Goal: Transaction & Acquisition: Purchase product/service

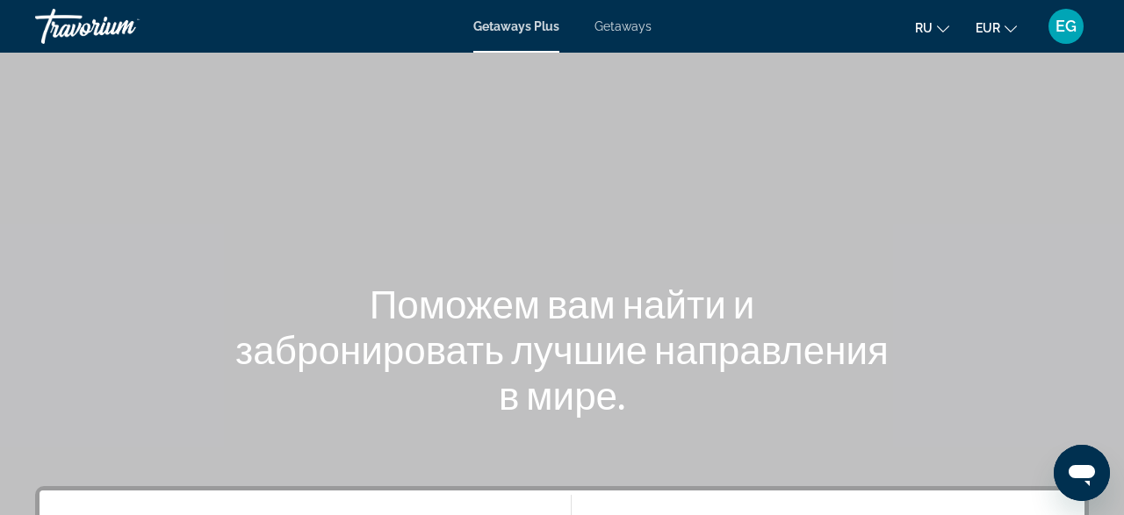
drag, startPoint x: 612, startPoint y: 41, endPoint x: 615, endPoint y: 27, distance: 14.5
click at [613, 39] on div "Getaways Plus Getaways ru English Español Français Italiano Português русский E…" at bounding box center [562, 27] width 1124 height 46
click at [615, 27] on span "Getaways" at bounding box center [622, 26] width 57 height 14
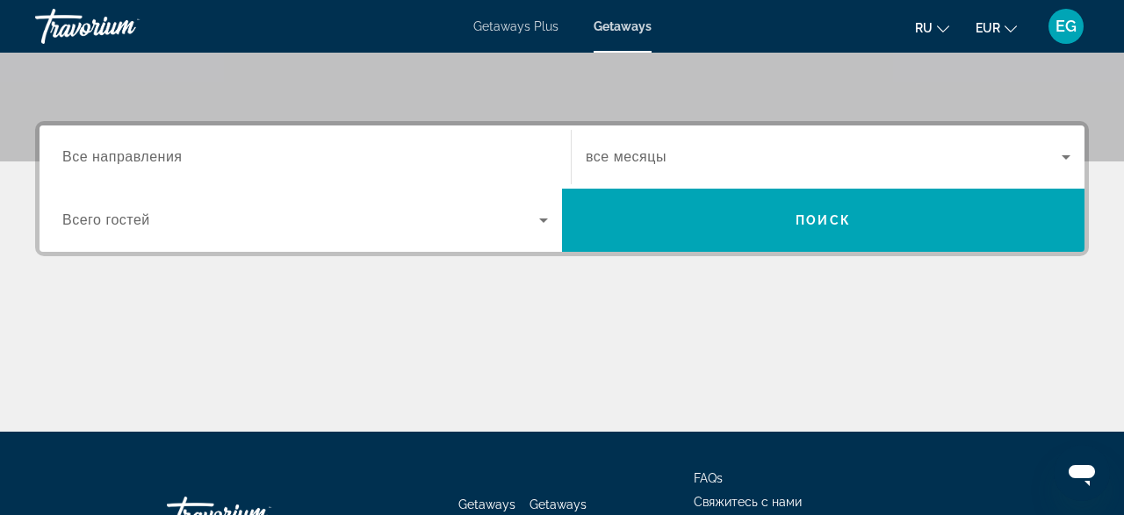
click at [323, 140] on div "Search widget" at bounding box center [305, 158] width 486 height 50
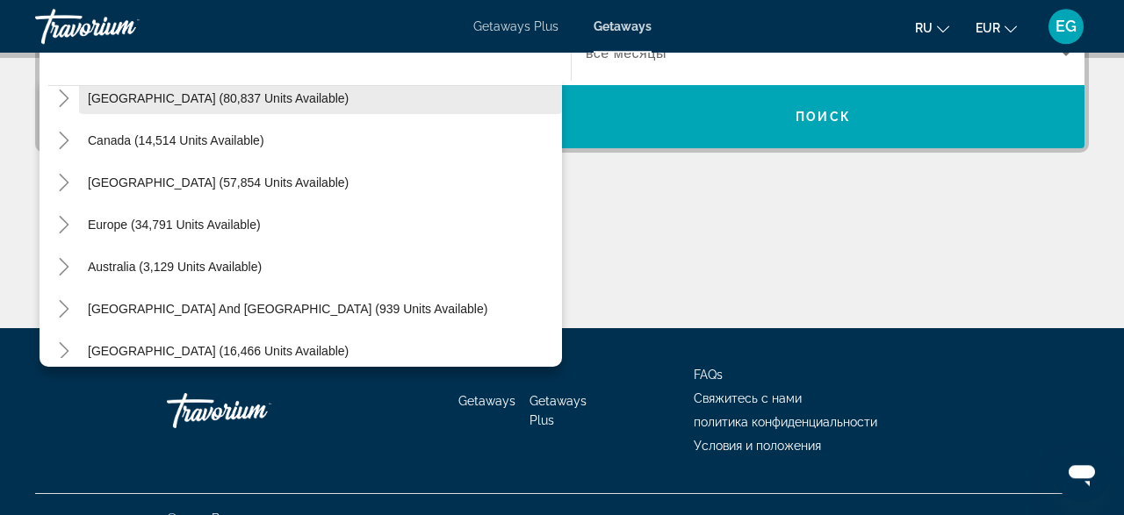
scroll to position [102, 0]
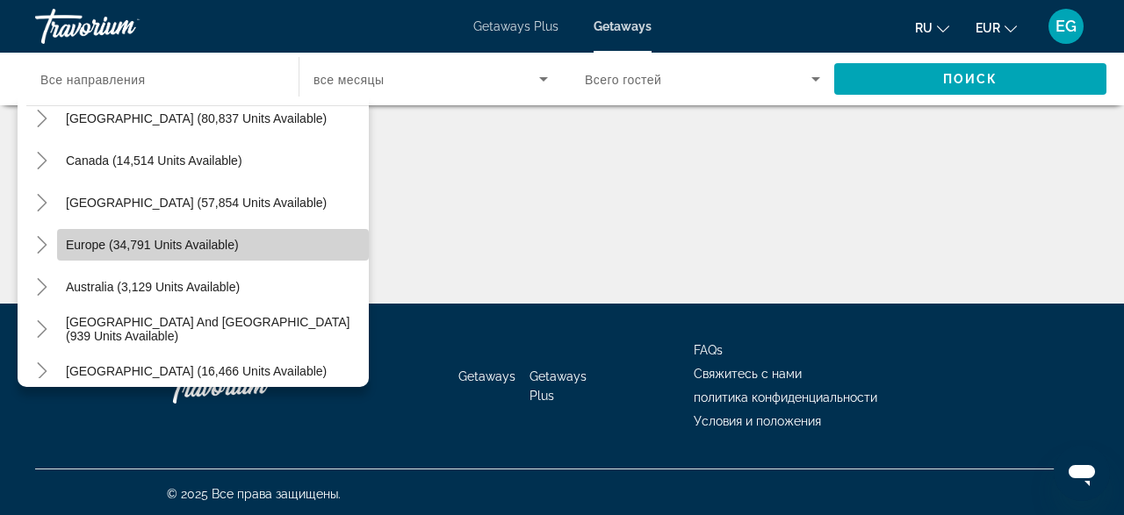
click at [234, 234] on span "Search widget" at bounding box center [213, 245] width 312 height 42
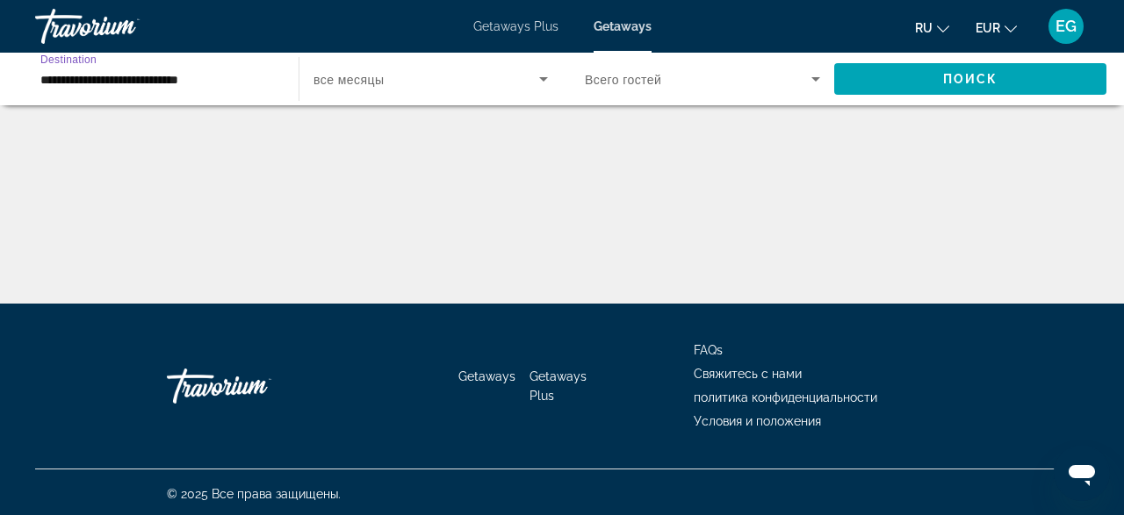
click at [234, 79] on input "**********" at bounding box center [157, 79] width 235 height 21
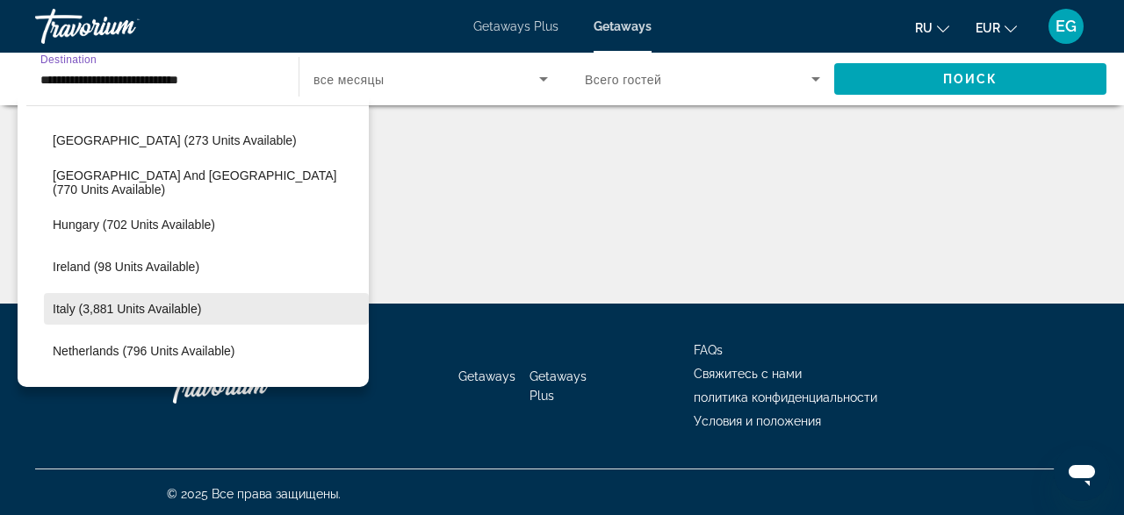
scroll to position [631, 0]
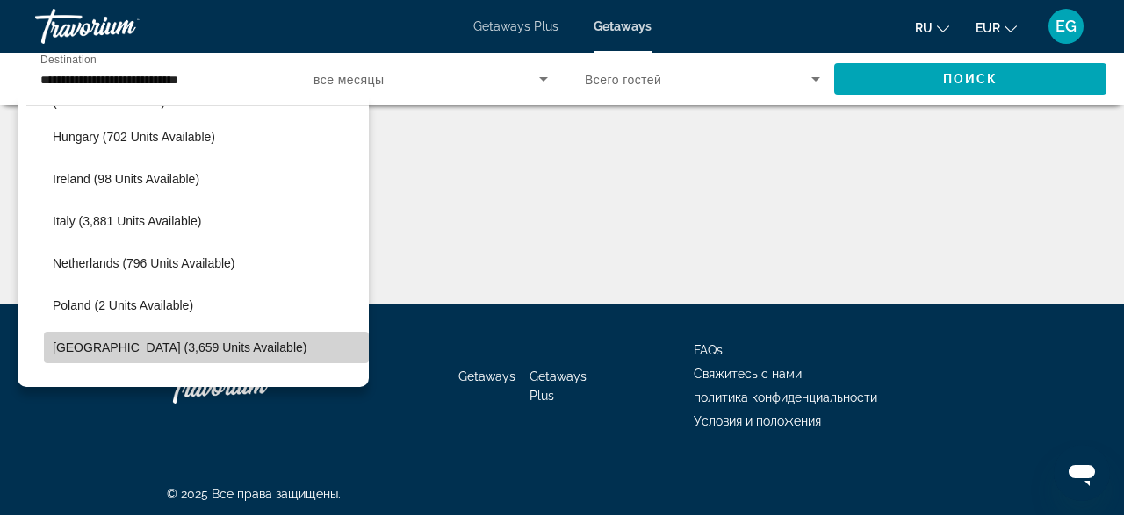
click at [219, 340] on span "Search widget" at bounding box center [206, 348] width 325 height 42
type input "**********"
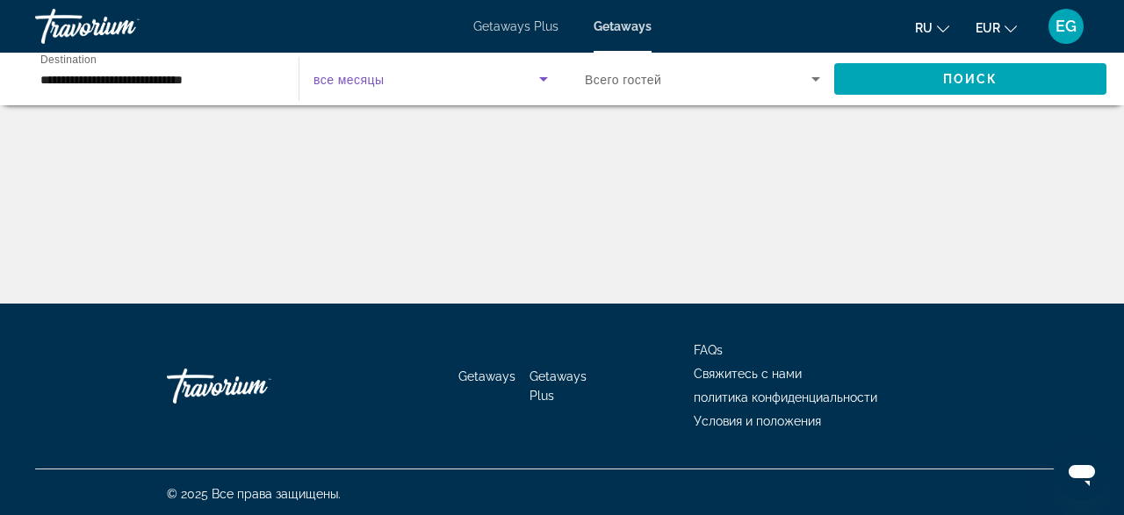
click at [399, 79] on span "Search widget" at bounding box center [426, 78] width 226 height 21
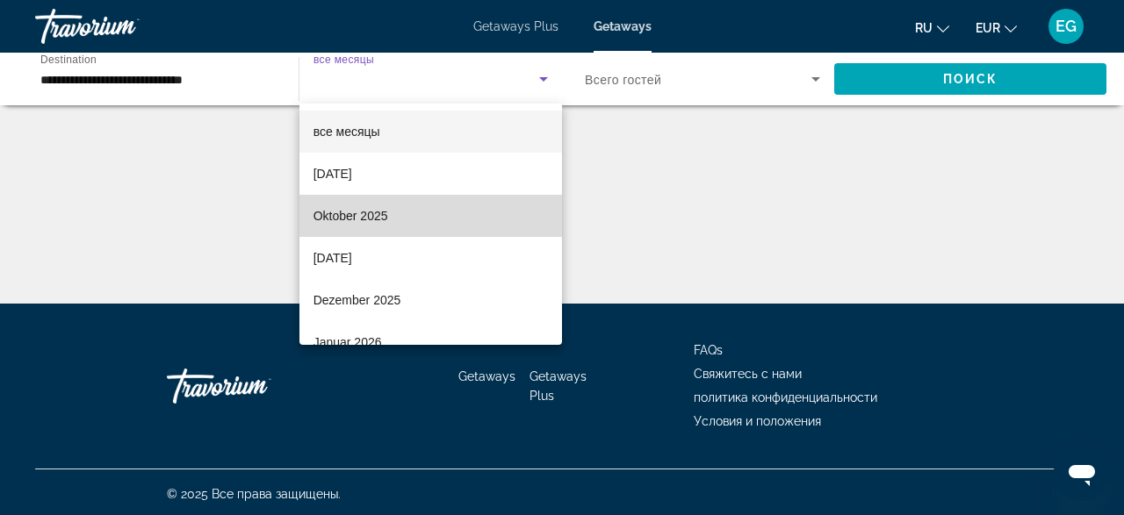
click at [366, 201] on mat-option "Oktober 2025" at bounding box center [430, 216] width 263 height 42
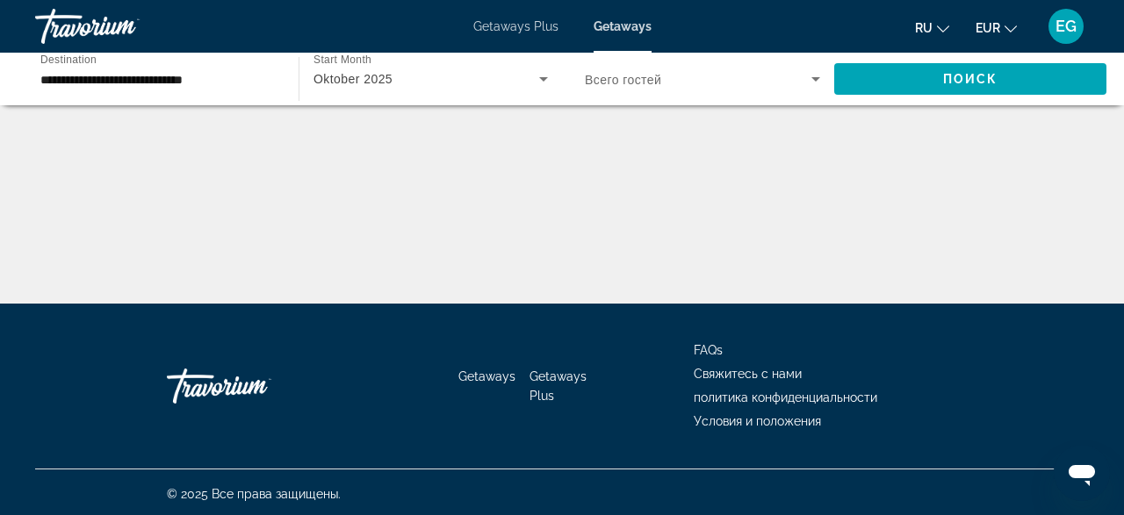
click at [649, 74] on span "Всего гостей" at bounding box center [623, 80] width 76 height 14
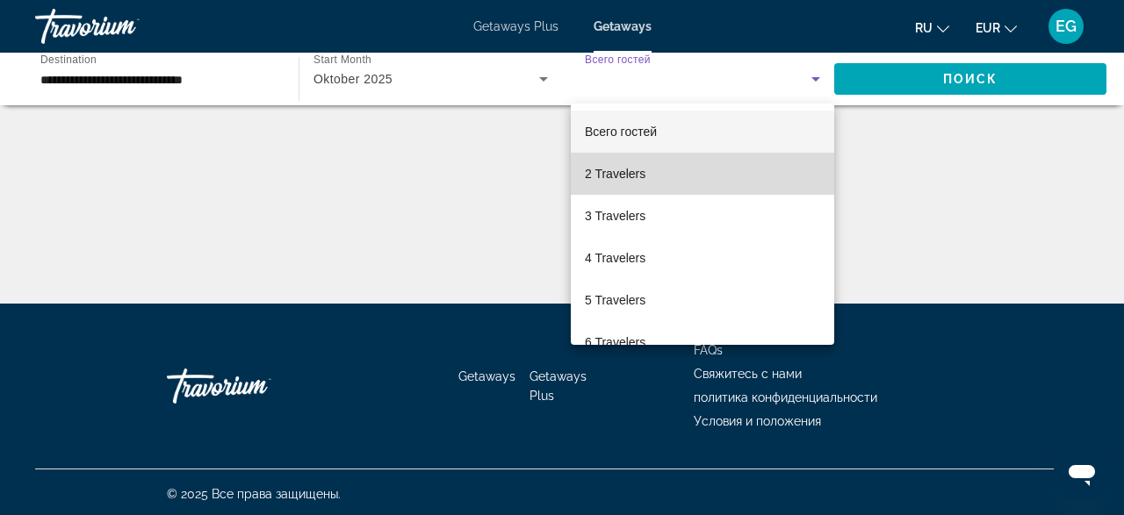
click at [609, 169] on span "2 Travelers" at bounding box center [615, 173] width 61 height 21
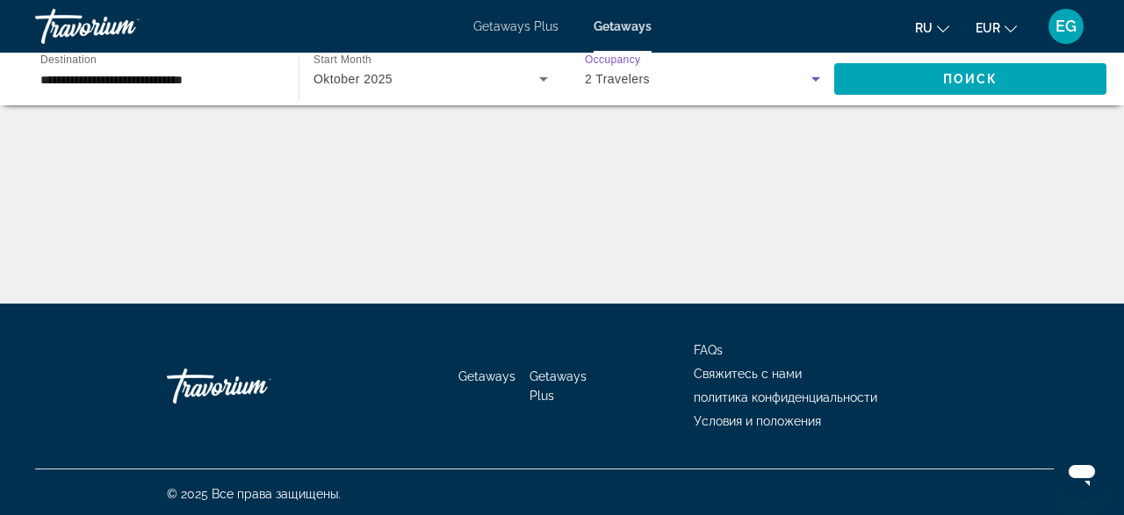
click at [684, 82] on div "2 Travelers" at bounding box center [698, 78] width 227 height 21
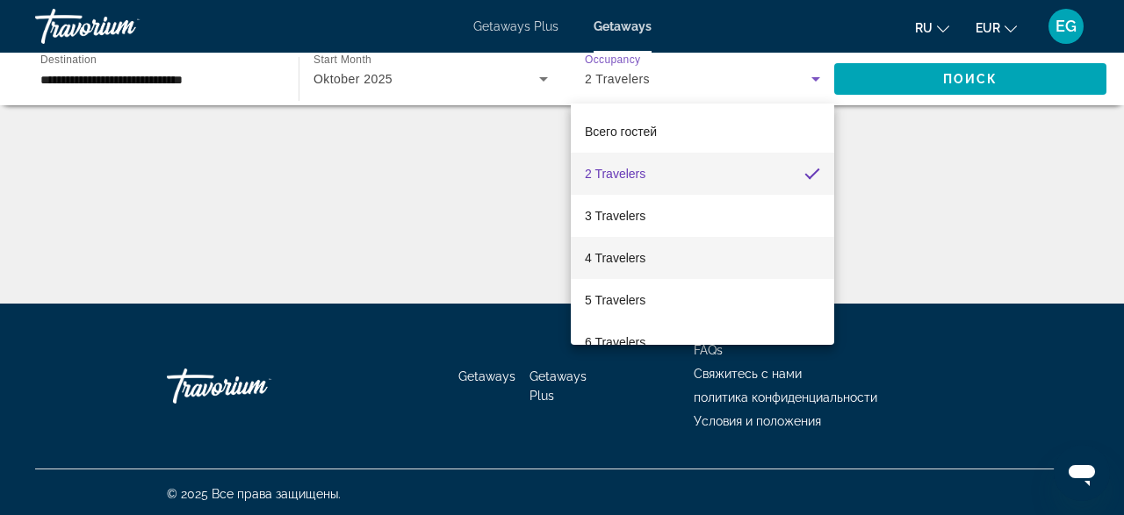
click at [631, 252] on span "4 Travelers" at bounding box center [615, 258] width 61 height 21
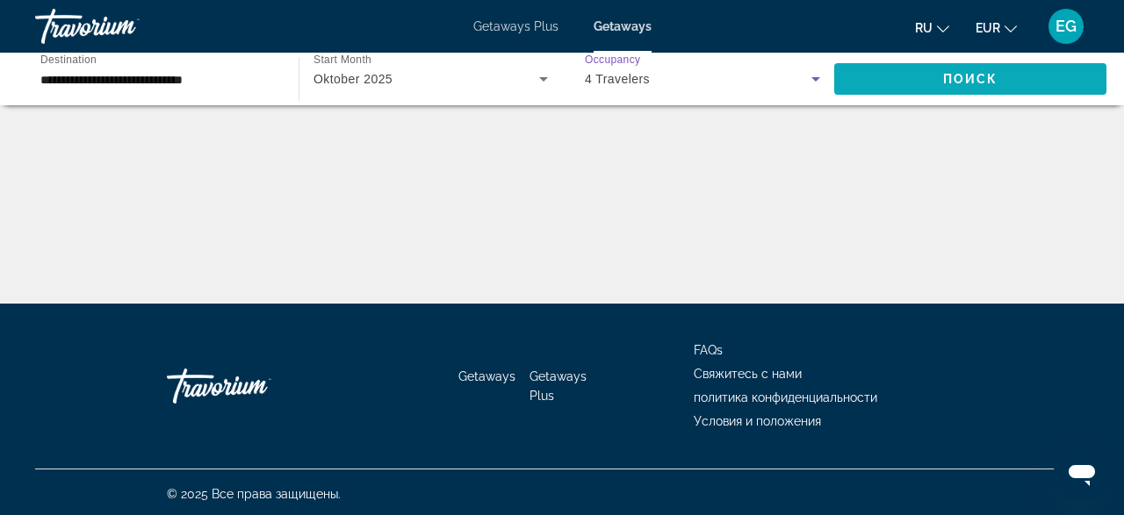
click at [903, 78] on span "Search widget" at bounding box center [970, 79] width 272 height 42
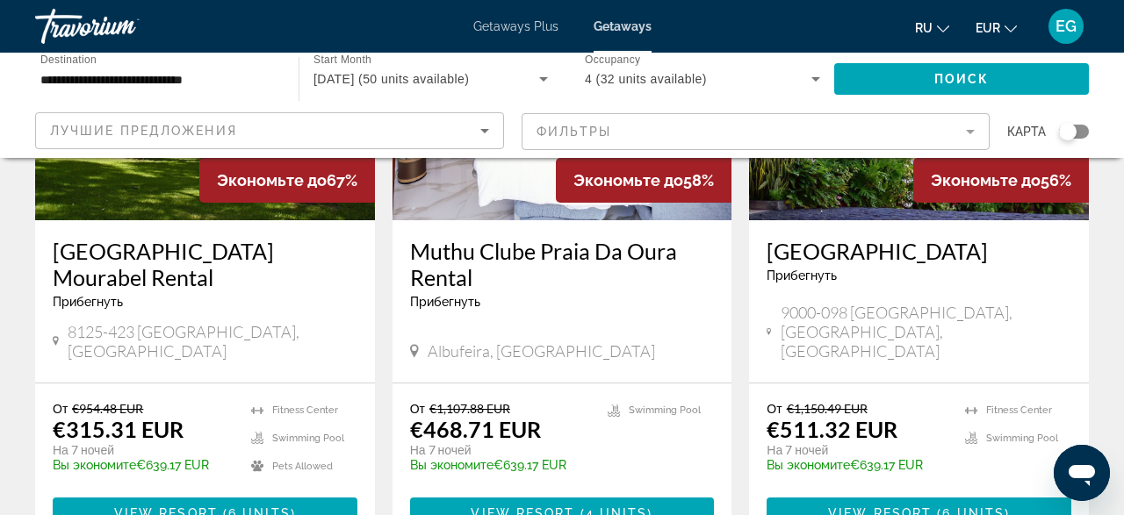
scroll to position [365, 0]
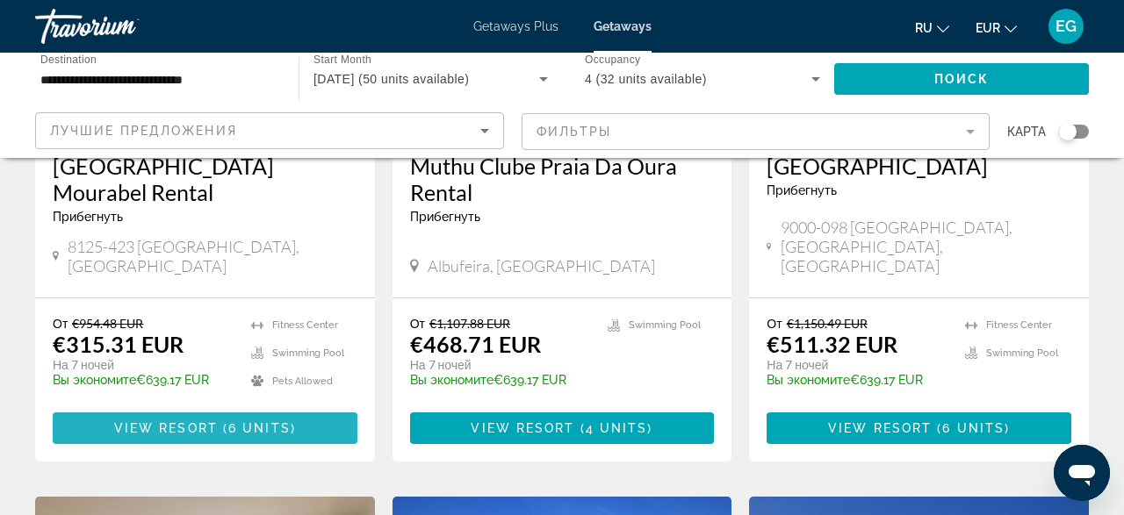
click at [242, 421] on span "6 units" at bounding box center [259, 428] width 62 height 14
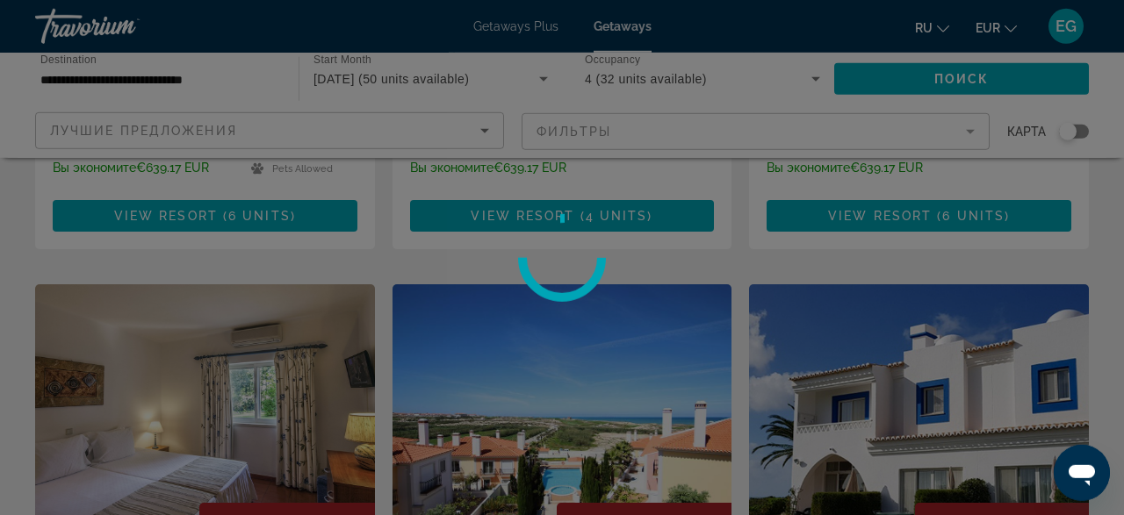
scroll to position [639, 0]
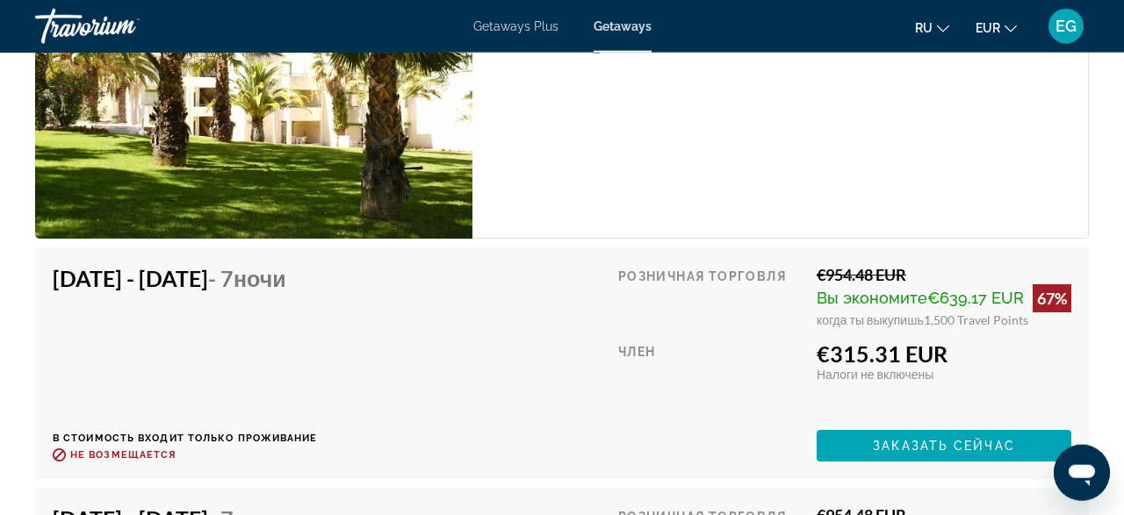
scroll to position [3653, 0]
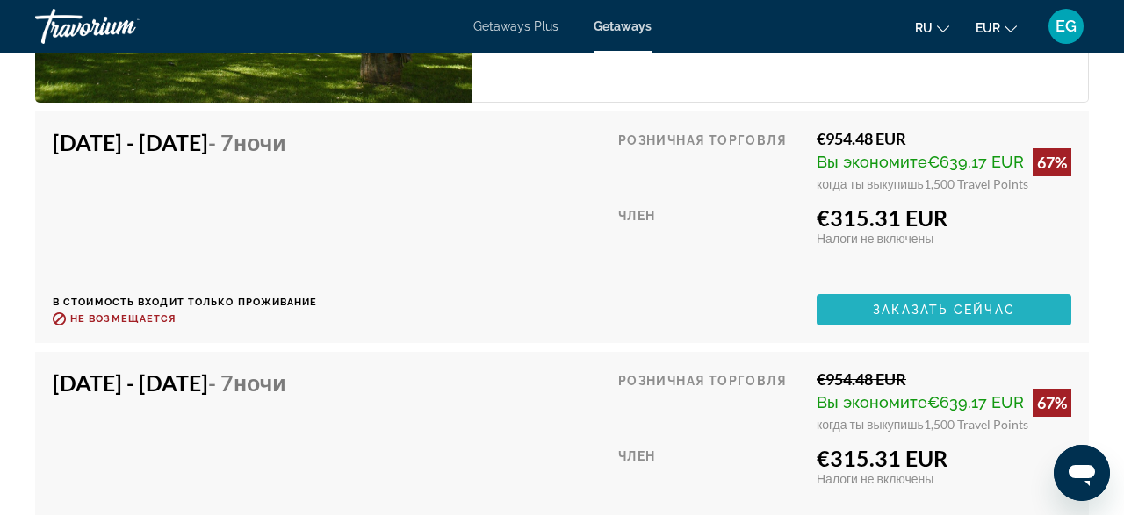
click at [856, 289] on span "Main content" at bounding box center [944, 310] width 255 height 42
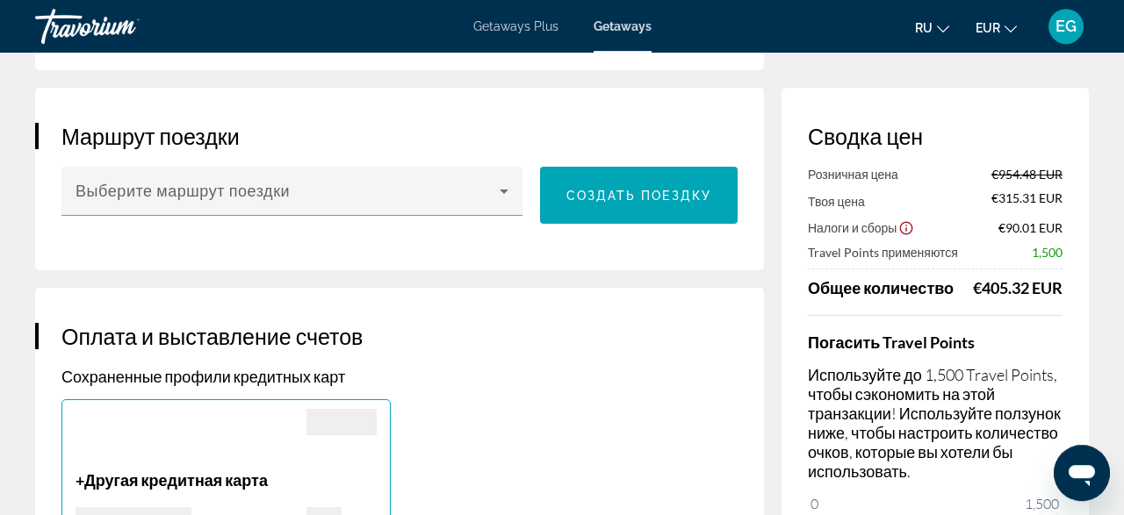
scroll to position [1004, 0]
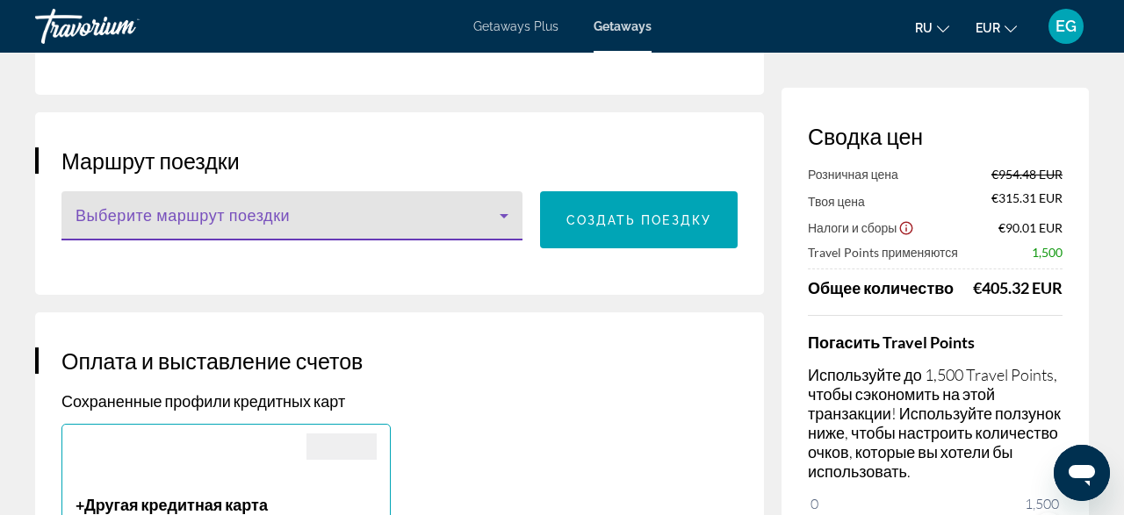
click at [498, 205] on icon "Main content" at bounding box center [503, 215] width 21 height 21
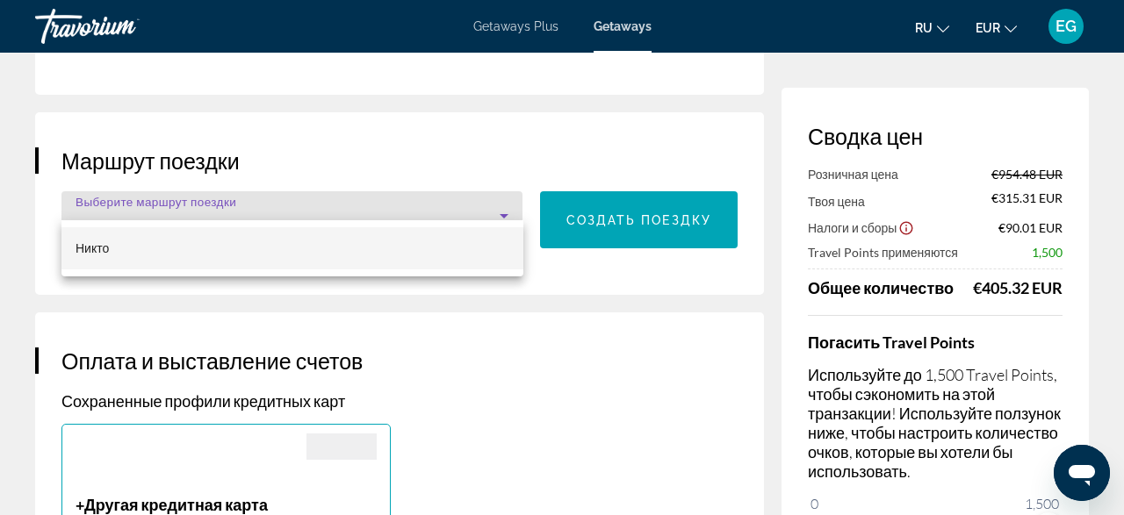
click at [498, 196] on div at bounding box center [562, 257] width 1124 height 515
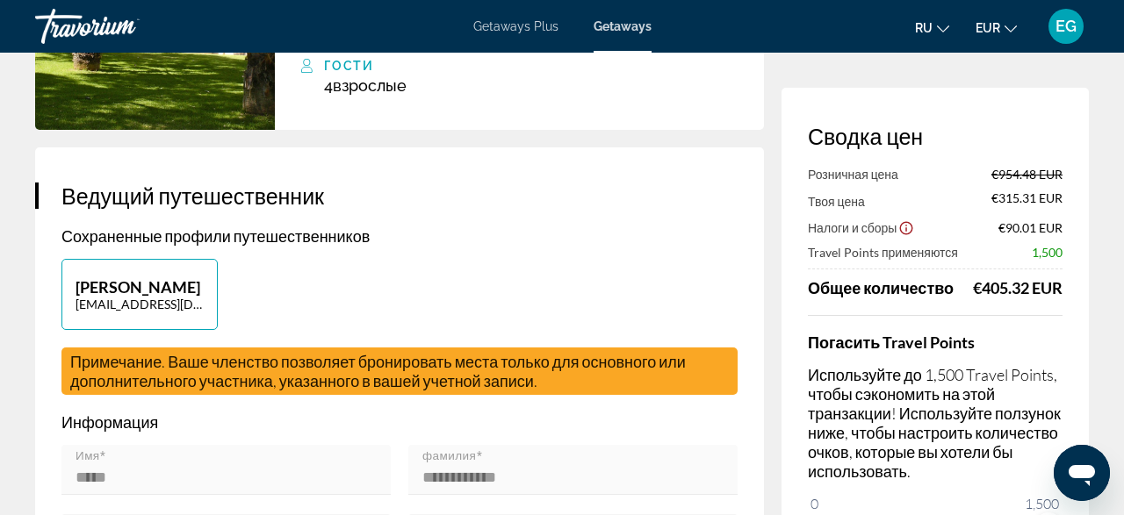
scroll to position [274, 0]
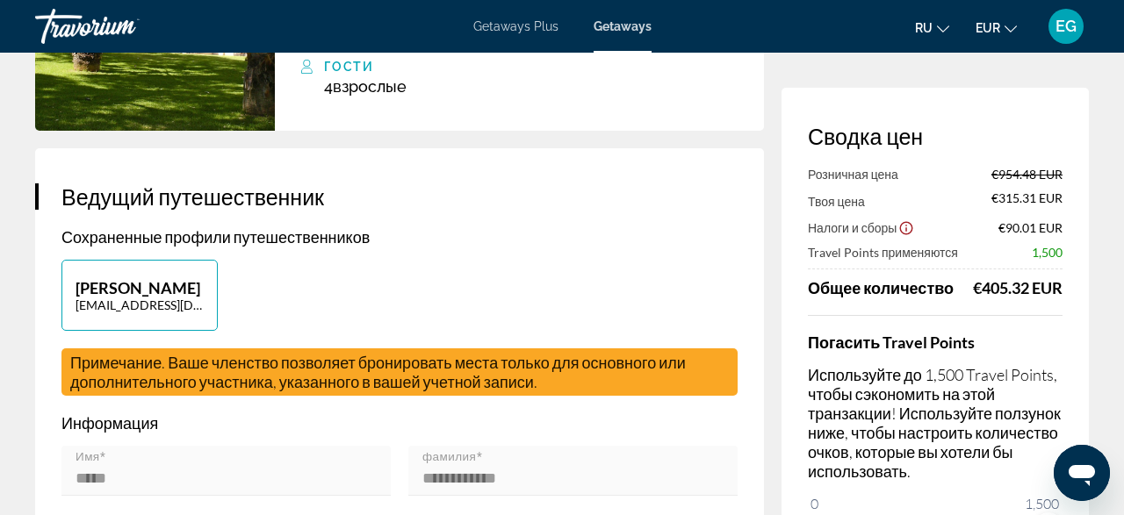
click at [103, 278] on p "Elena Guggenheimer" at bounding box center [140, 287] width 128 height 19
type input "*****"
type input "**********"
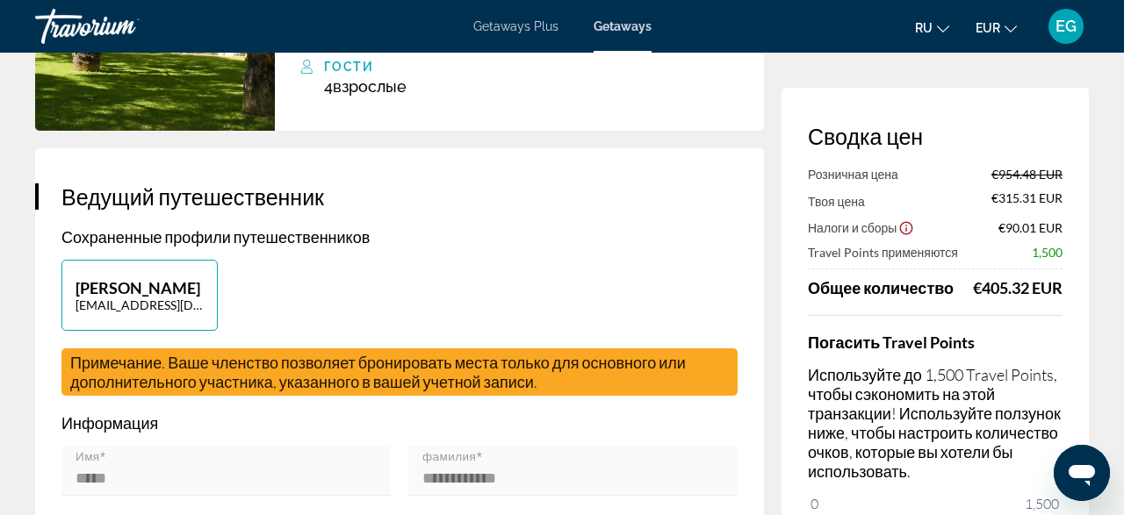
type input "********"
type input "*****"
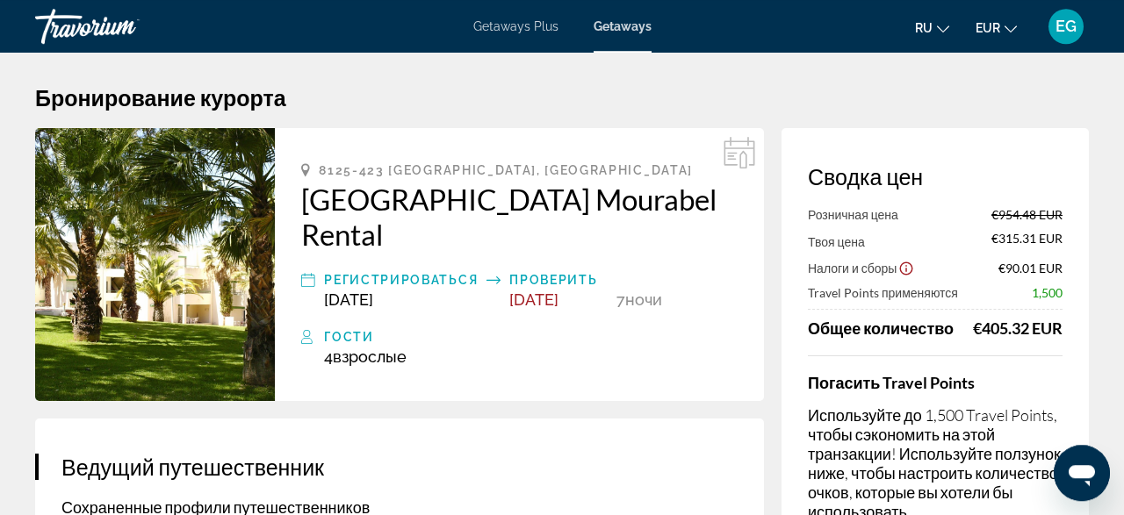
scroll to position [0, 0]
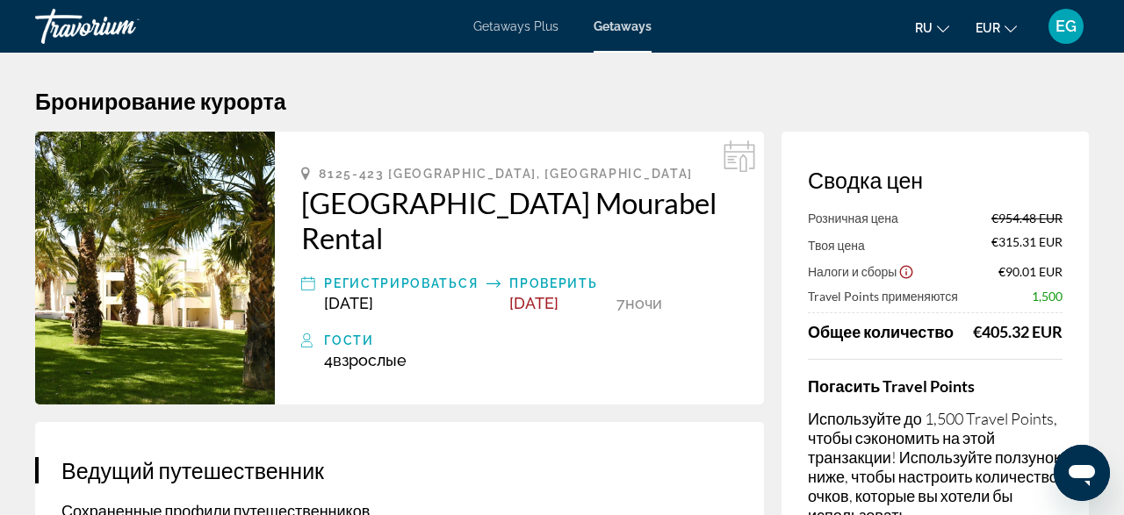
click at [1079, 24] on div "EG" at bounding box center [1065, 26] width 35 height 35
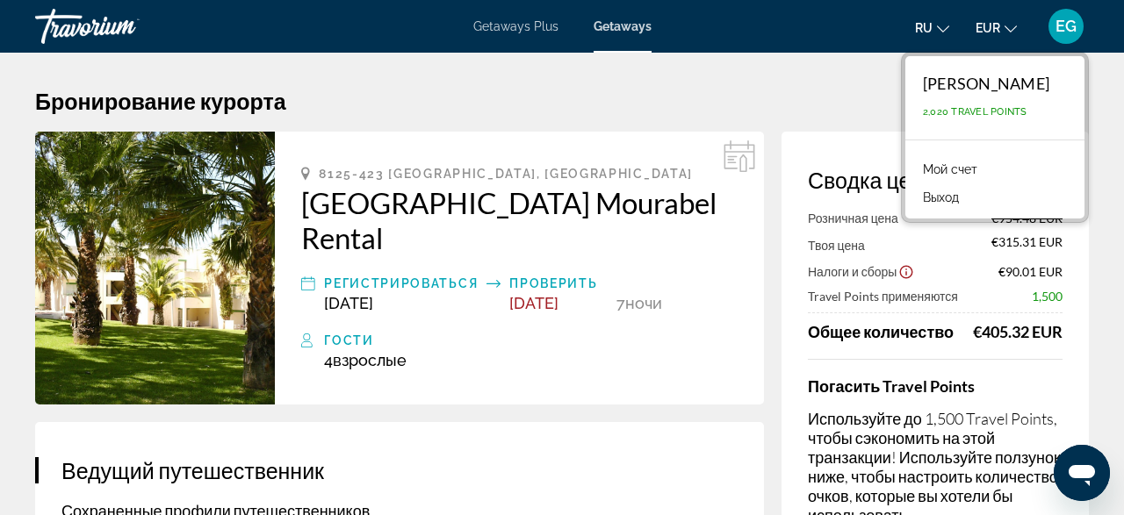
click at [609, 99] on h1 "Бронирование курорта" at bounding box center [562, 101] width 1054 height 26
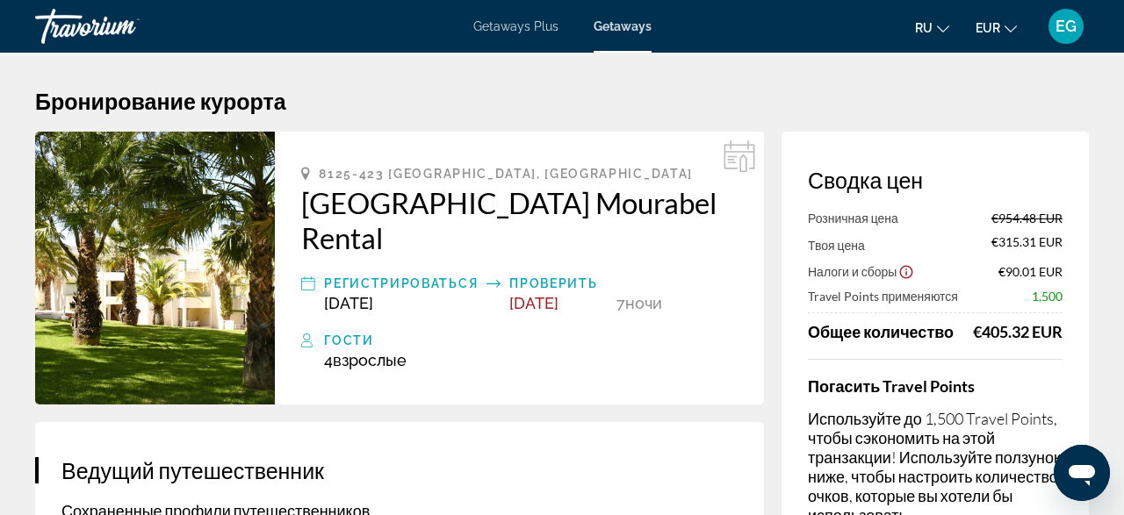
click at [1065, 34] on span "EG" at bounding box center [1065, 27] width 21 height 18
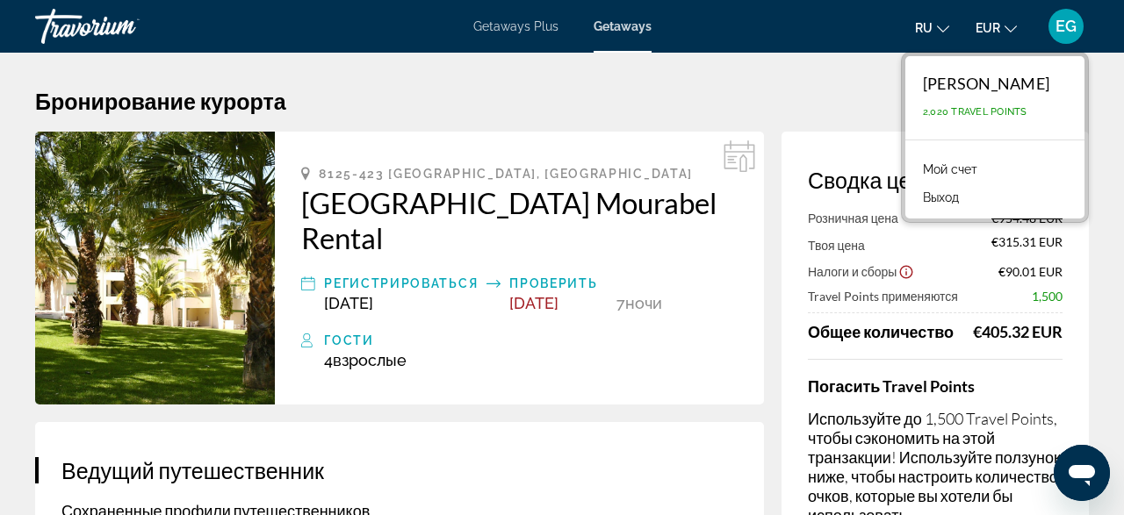
click at [928, 169] on link "Мой счет" at bounding box center [950, 169] width 72 height 23
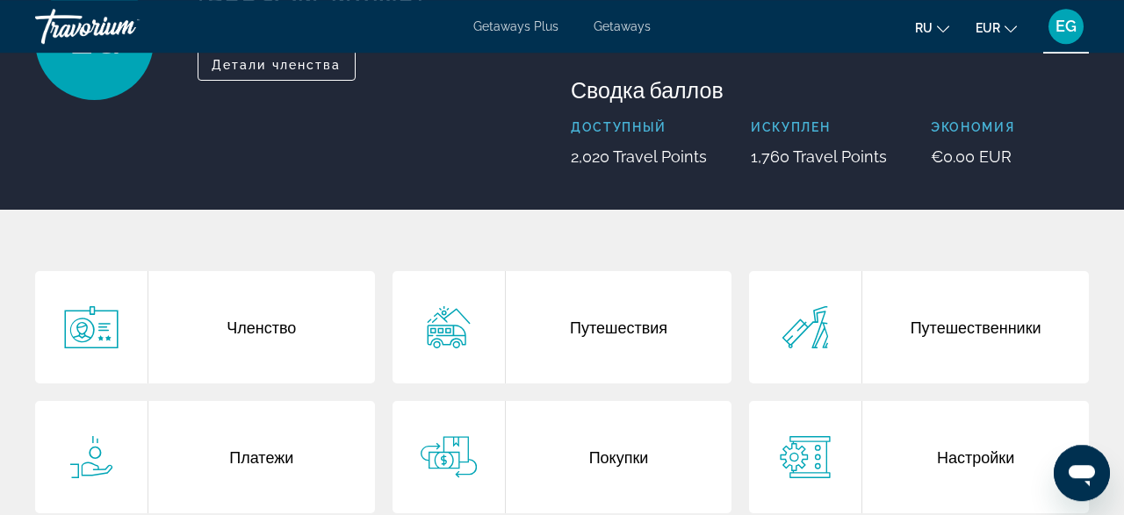
scroll to position [274, 0]
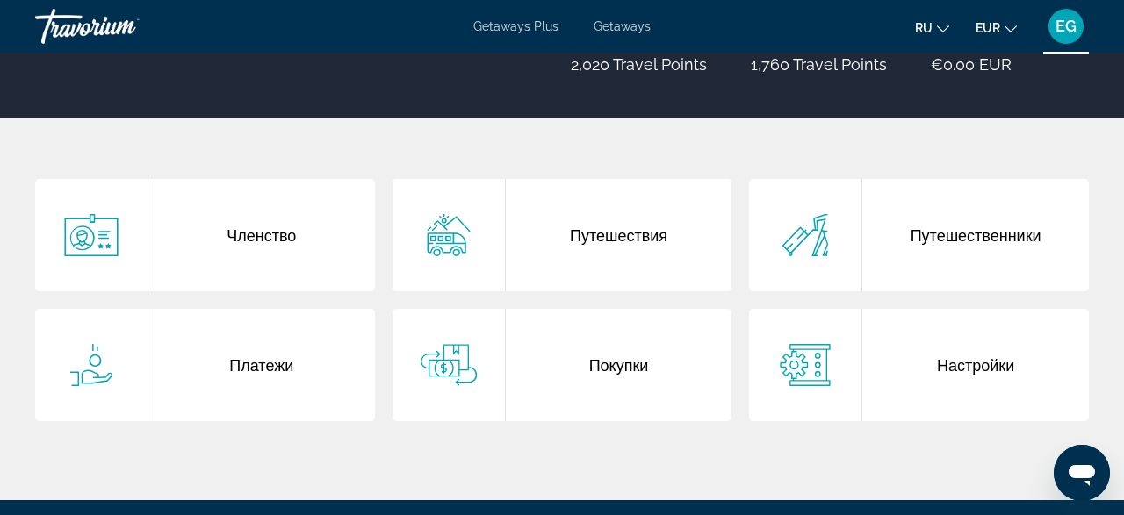
click at [979, 241] on div "Путешественники" at bounding box center [975, 235] width 227 height 112
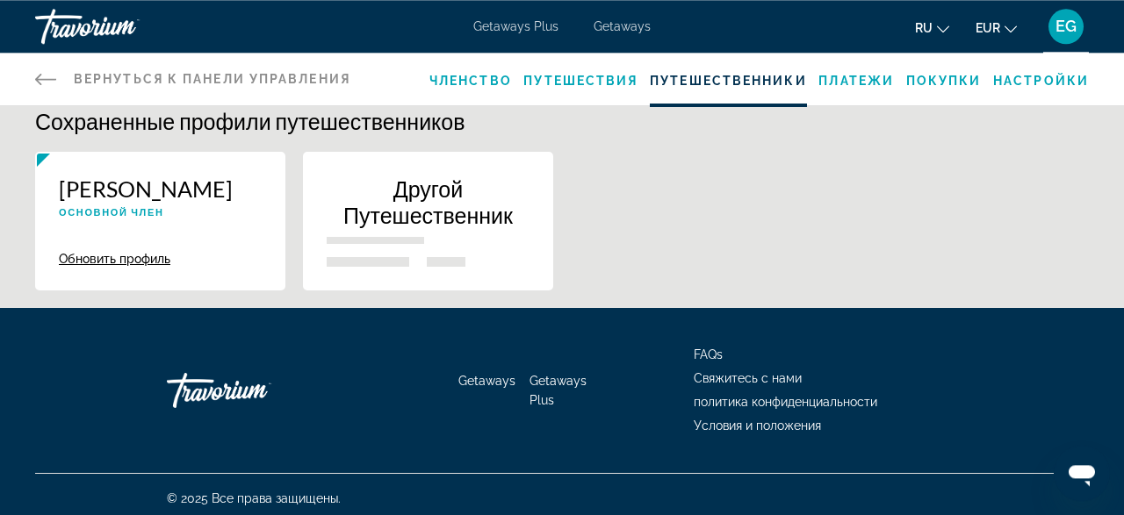
scroll to position [23, 0]
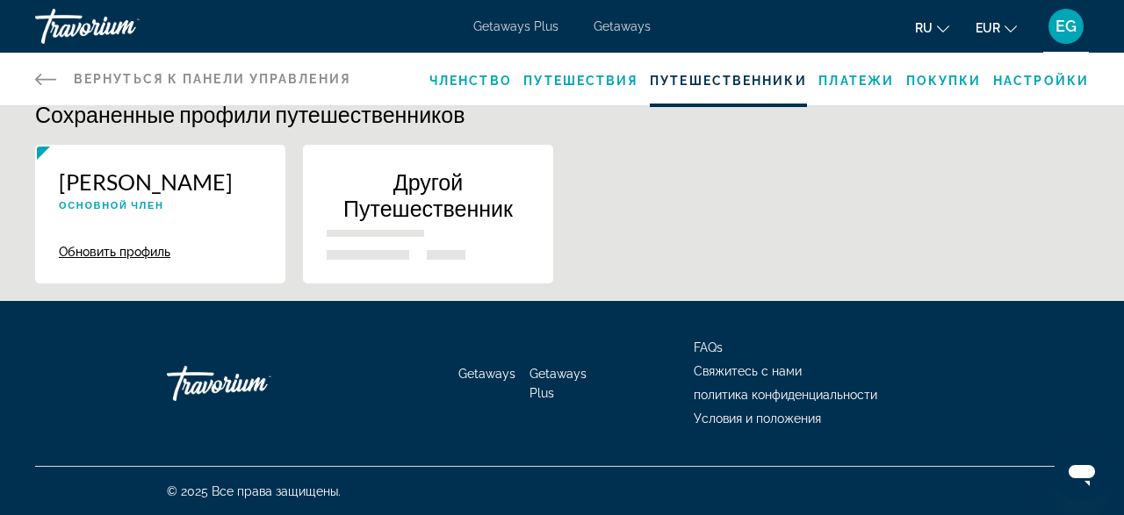
click at [373, 205] on p "Другой Путешественник" at bounding box center [428, 195] width 203 height 53
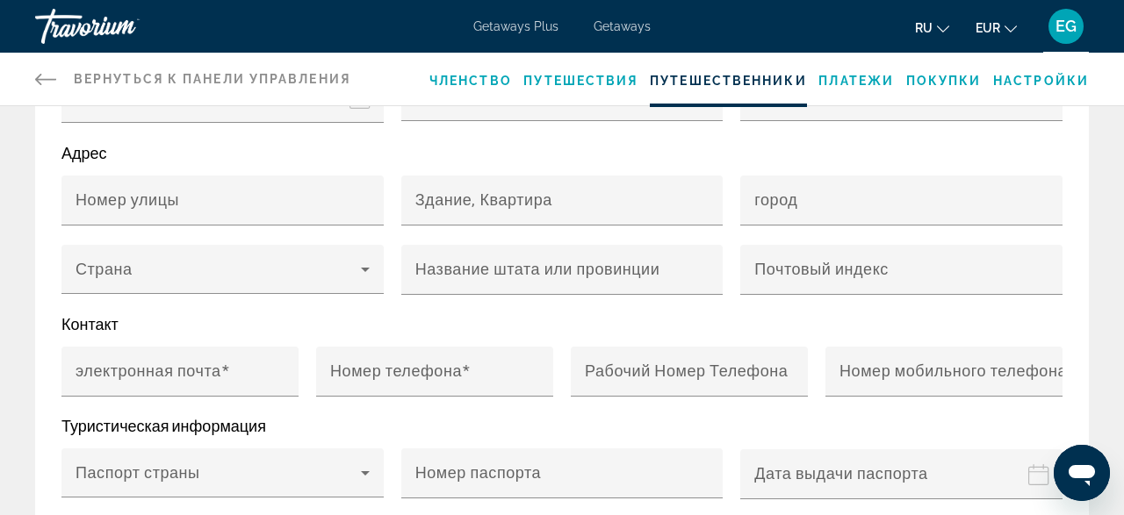
scroll to position [53, 0]
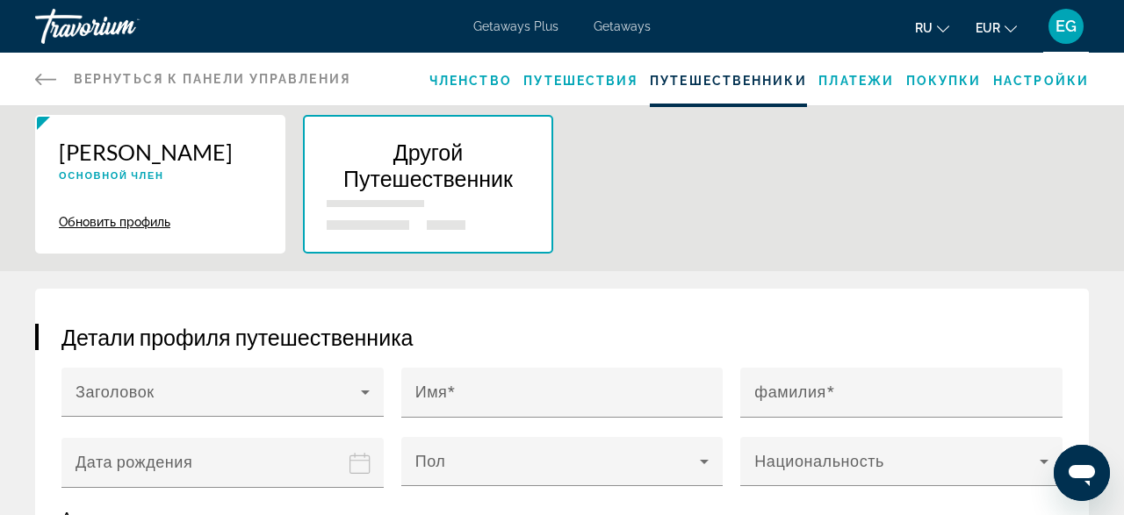
click at [45, 80] on icon "Main content" at bounding box center [45, 79] width 21 height 11
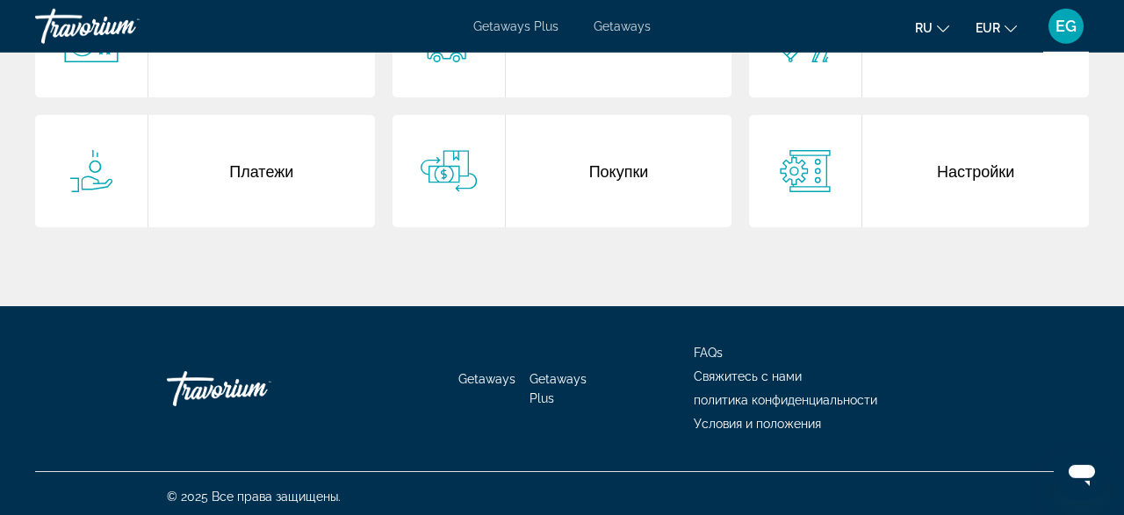
scroll to position [108, 0]
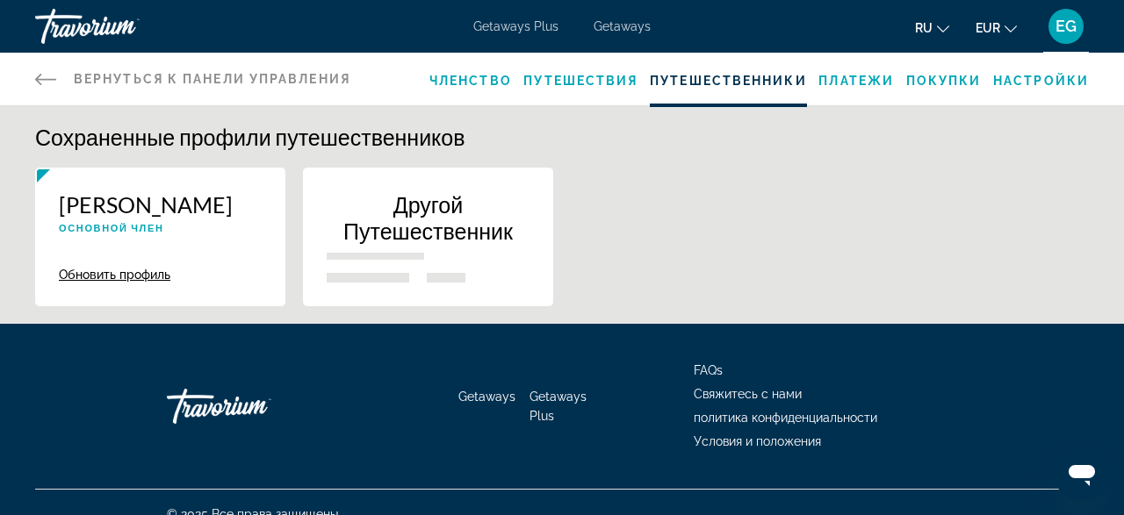
click at [42, 78] on icon "Main content" at bounding box center [45, 78] width 21 height 21
click at [882, 84] on span "Платежи" at bounding box center [856, 81] width 76 height 14
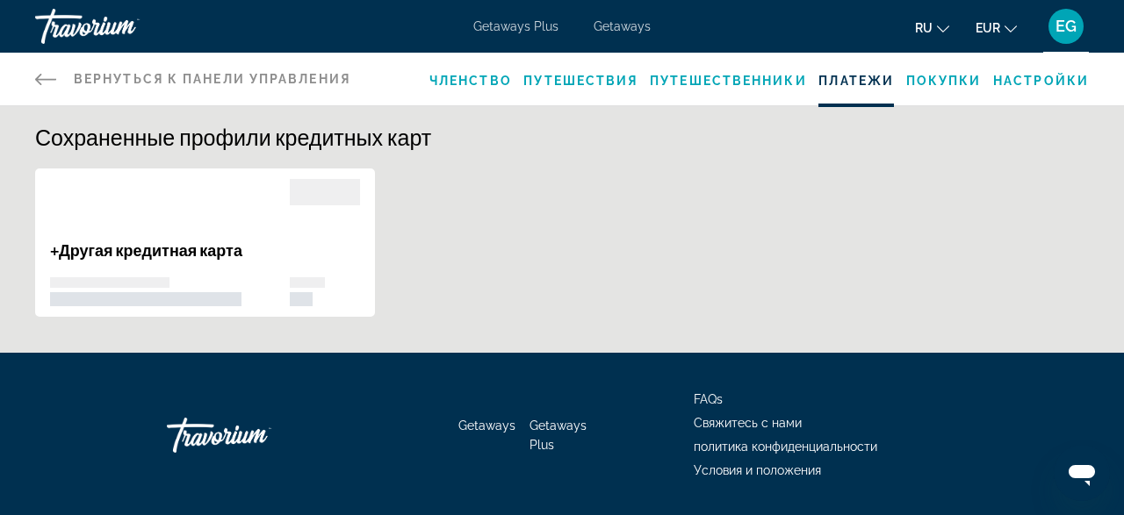
click at [580, 77] on span "Путешествия" at bounding box center [580, 81] width 114 height 14
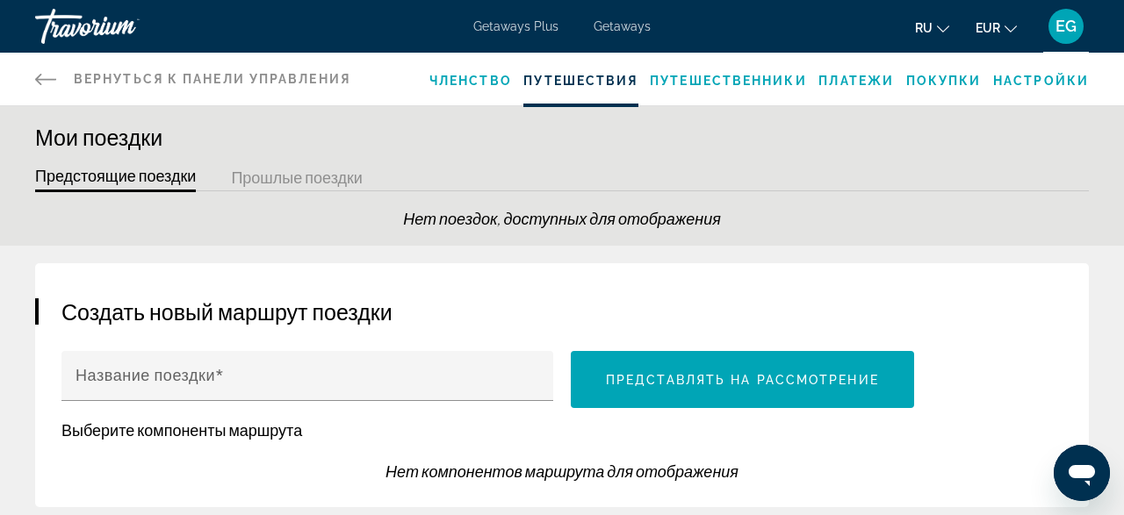
click at [926, 77] on span "Покупки" at bounding box center [944, 81] width 76 height 14
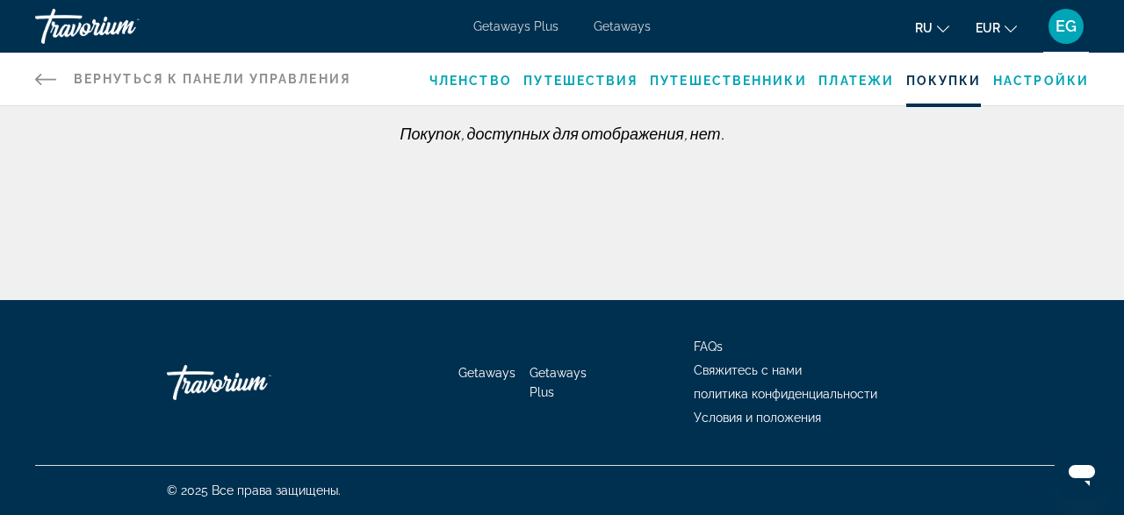
click at [45, 78] on icon "Main content" at bounding box center [45, 78] width 21 height 21
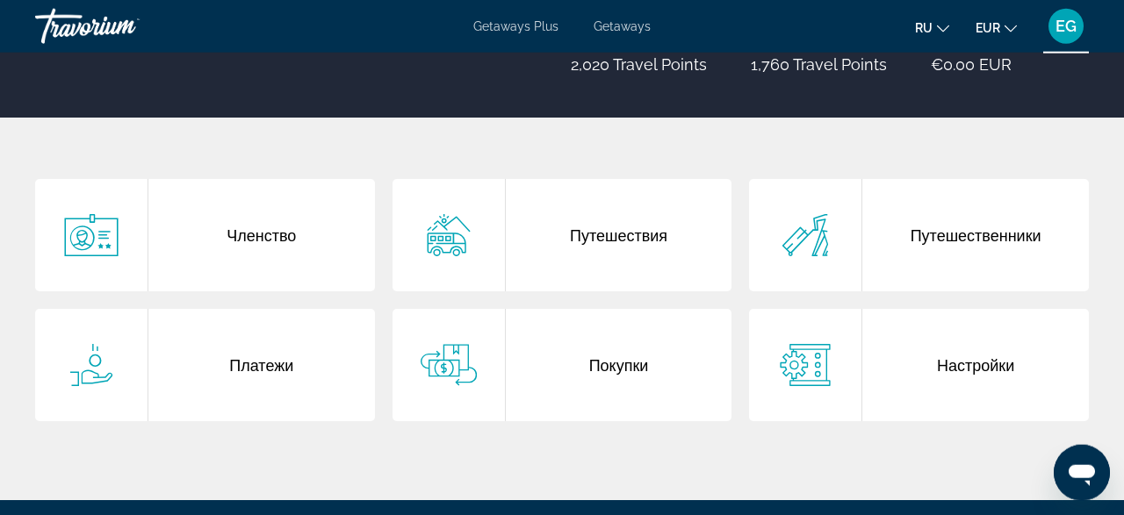
scroll to position [274, 0]
click at [644, 255] on div "Путешествия" at bounding box center [619, 235] width 227 height 112
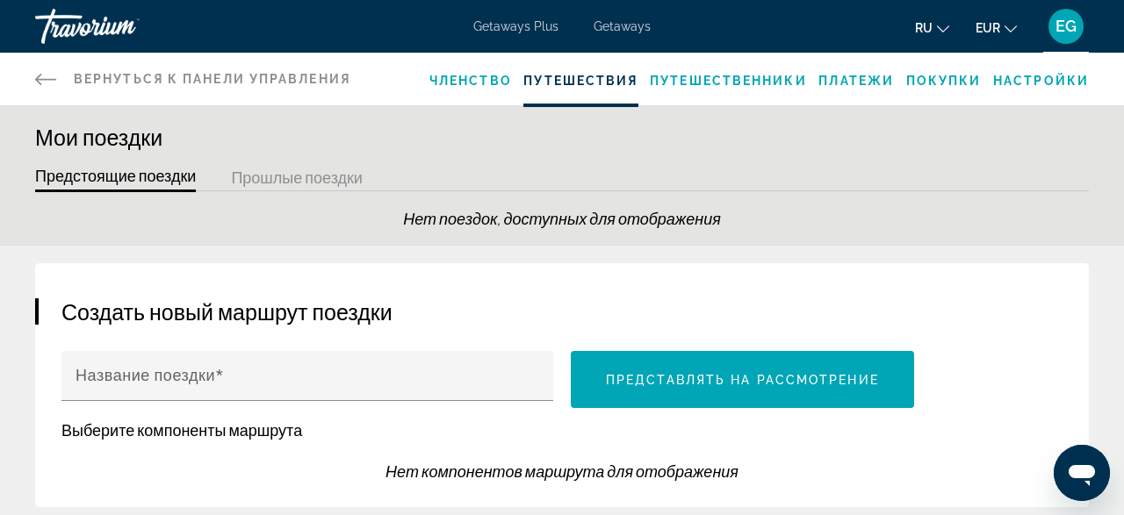
scroll to position [222, 0]
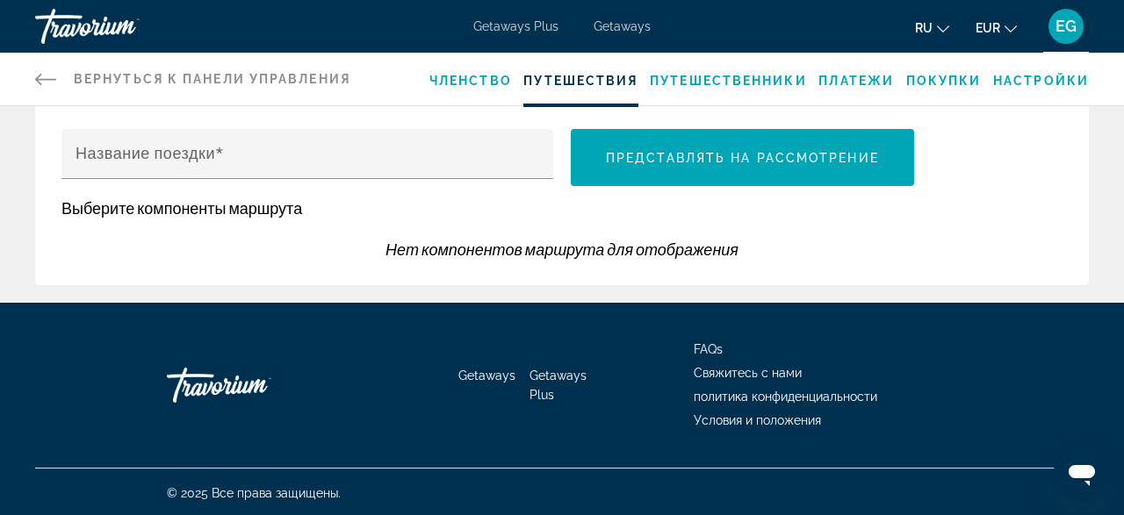
click at [33, 83] on div "Вернуться к панели управления Панель приборов Членство Путешествия Путешественн…" at bounding box center [562, 79] width 1124 height 53
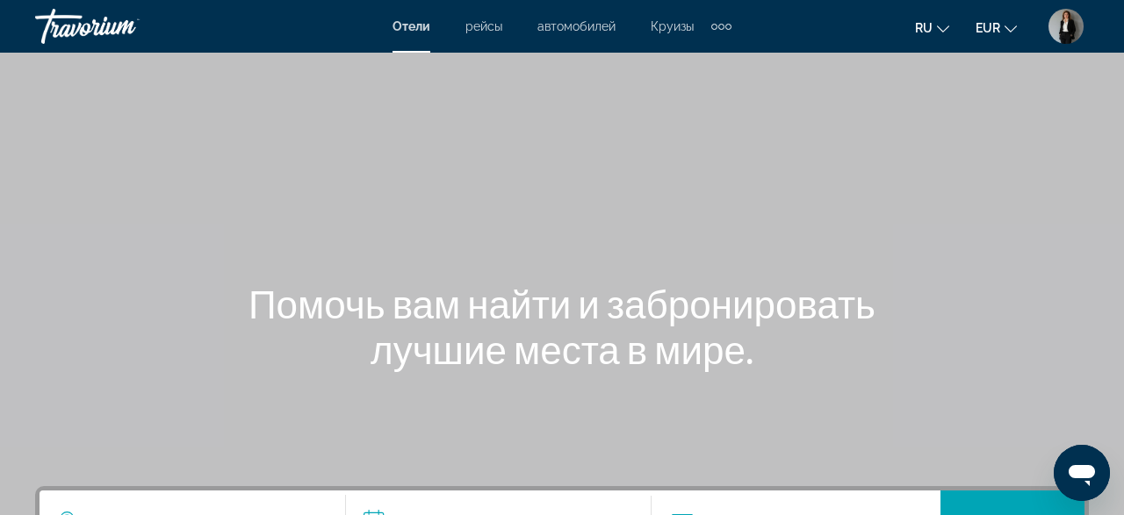
click at [1069, 32] on img "User Menu" at bounding box center [1065, 26] width 35 height 35
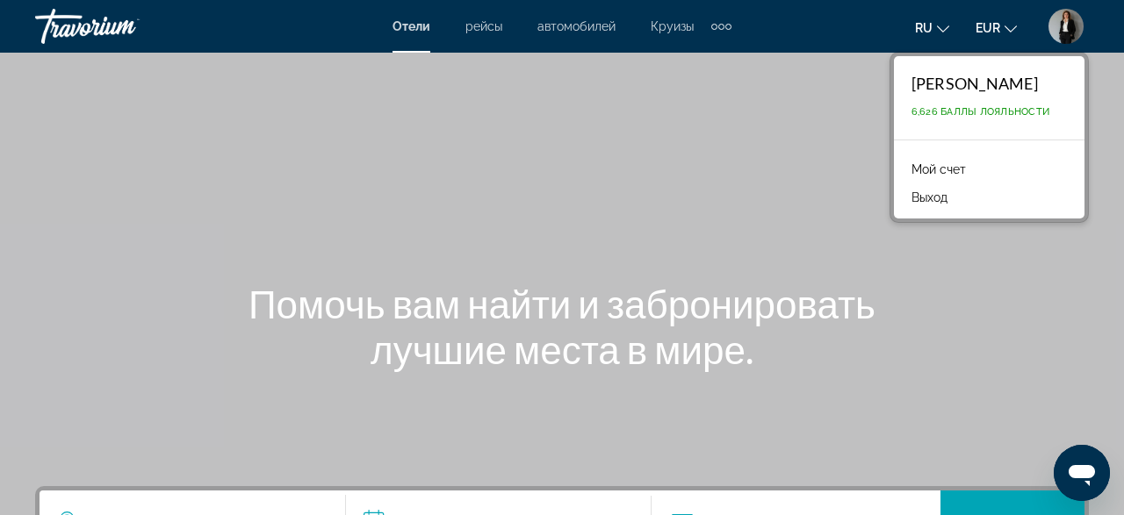
click at [919, 159] on link "Мой счет" at bounding box center [939, 169] width 72 height 23
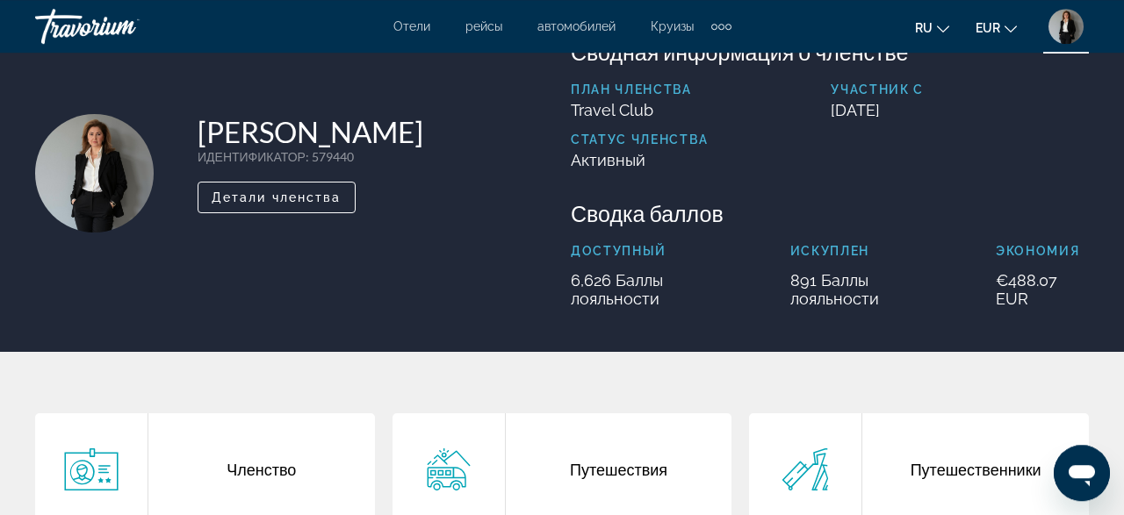
scroll to position [91, 0]
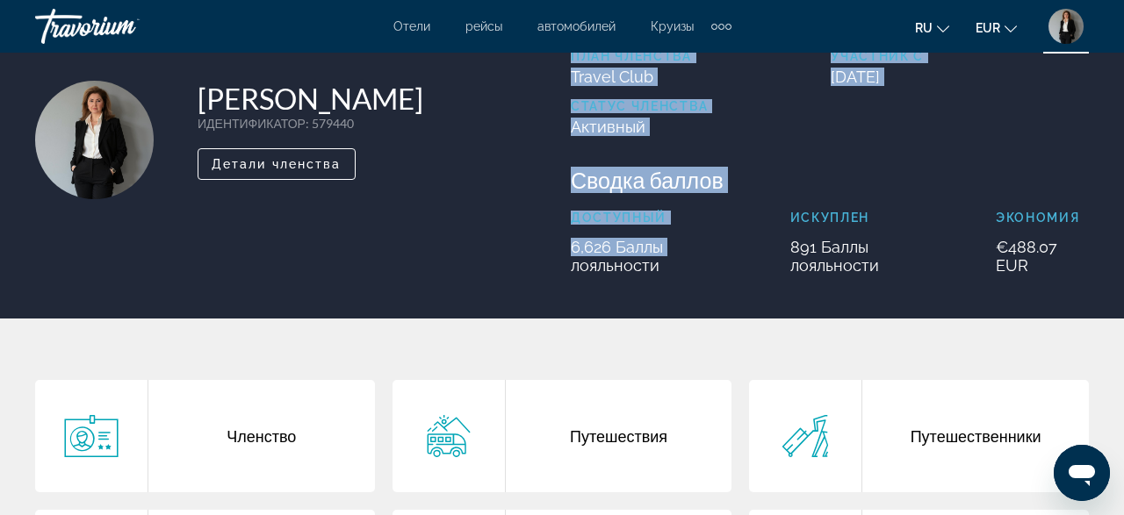
drag, startPoint x: 662, startPoint y: 249, endPoint x: 561, endPoint y: 245, distance: 101.1
click at [561, 245] on div "Elena Guggenheimer ИДЕНТИФИКАТОР : 579440 Второстепенный член Детали членства С…" at bounding box center [561, 140] width 1071 height 270
click at [566, 245] on div "Сводная информация о членстве План членства Travel Club Участник с July 26, 202…" at bounding box center [830, 140] width 536 height 270
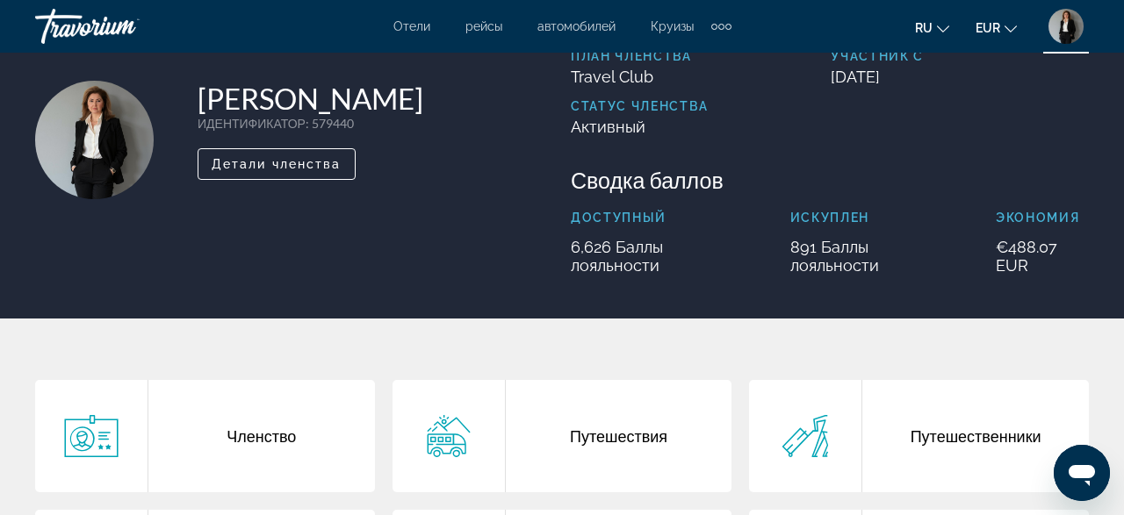
drag, startPoint x: 572, startPoint y: 248, endPoint x: 674, endPoint y: 270, distance: 104.2
click at [674, 270] on p "6,626 Баллы лояльности" at bounding box center [659, 256] width 176 height 37
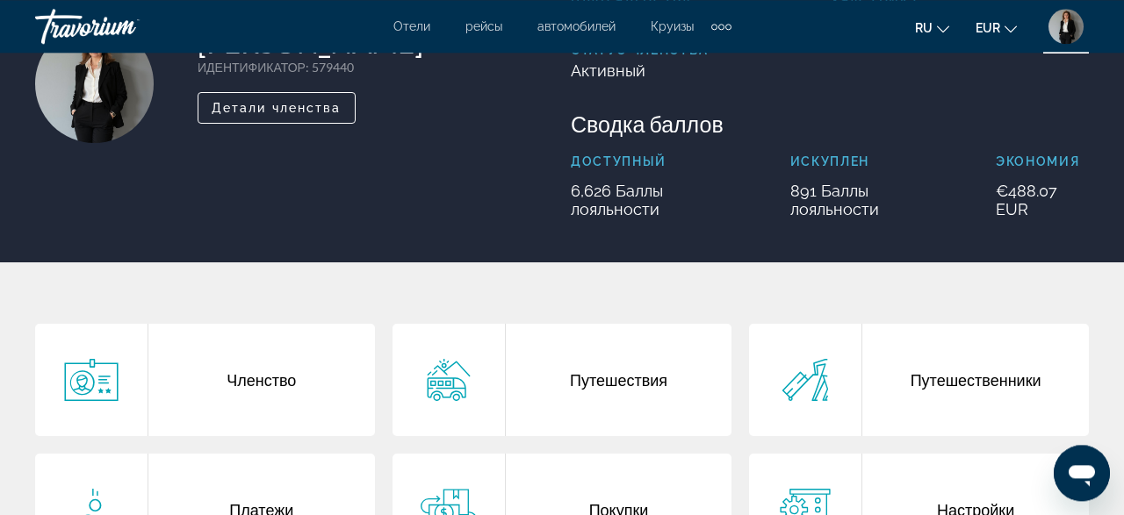
scroll to position [183, 0]
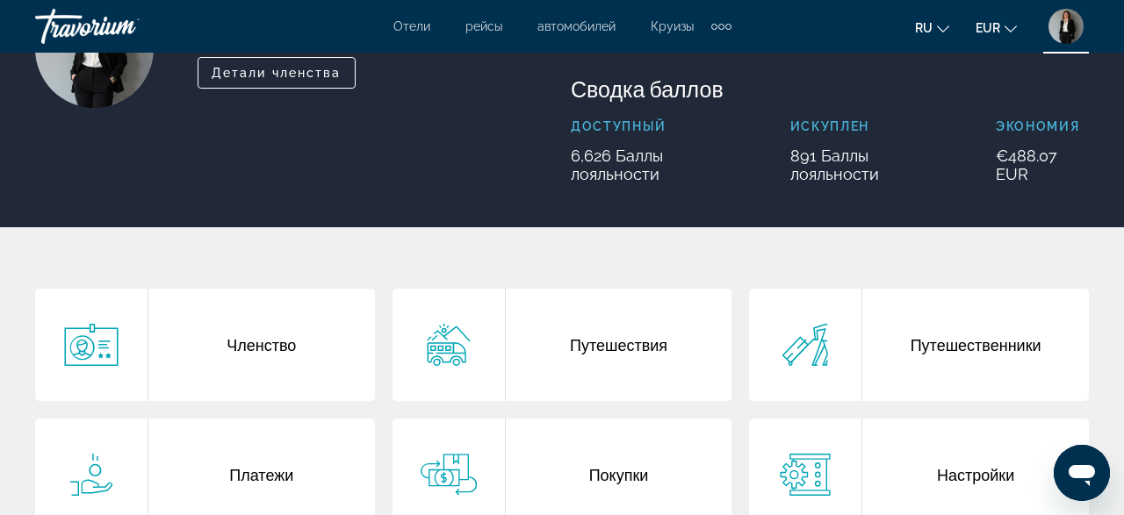
click at [672, 341] on div "Путешествия" at bounding box center [619, 345] width 227 height 112
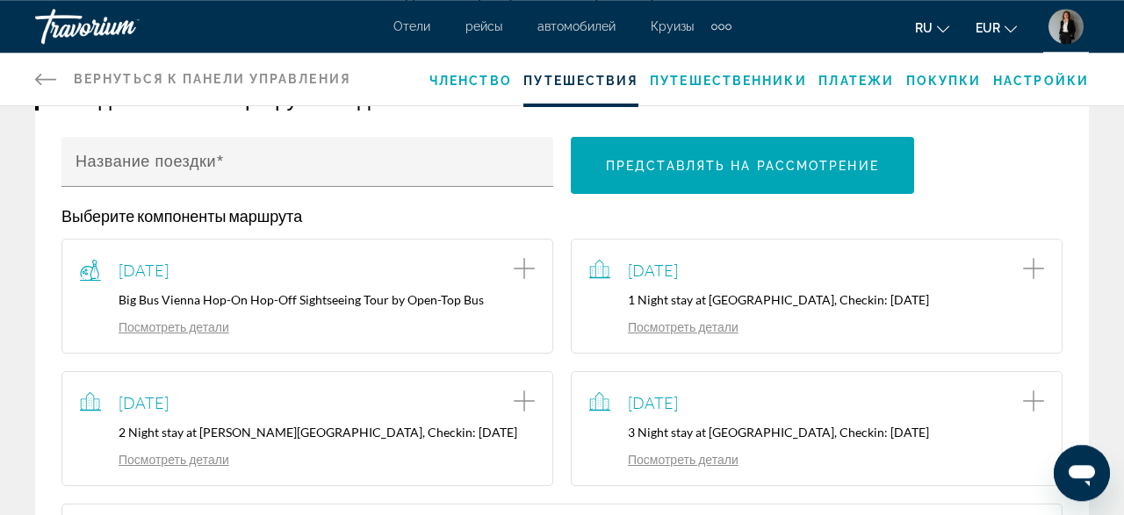
scroll to position [274, 0]
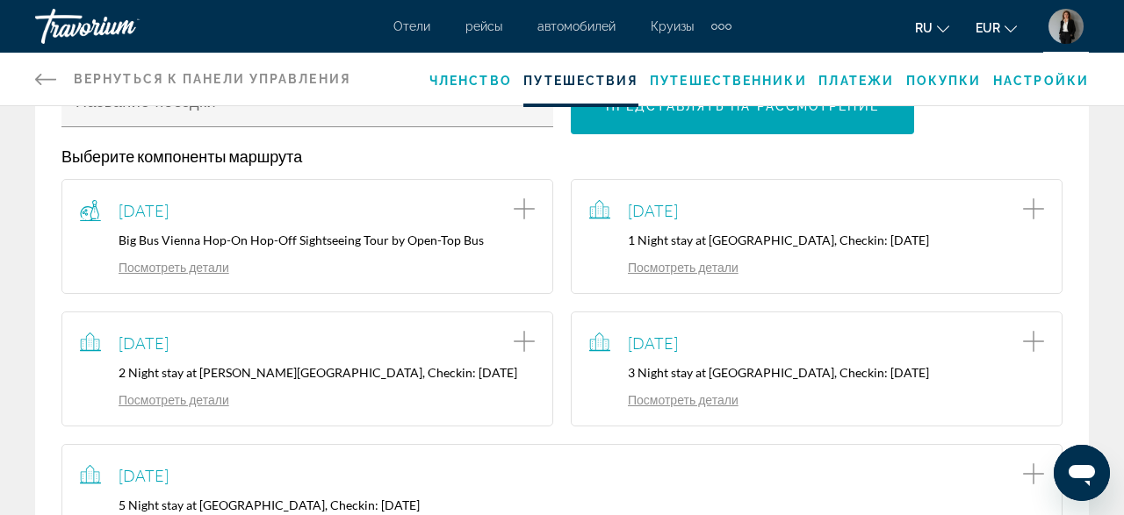
click at [524, 206] on icon "Add item to trip" at bounding box center [524, 208] width 21 height 21
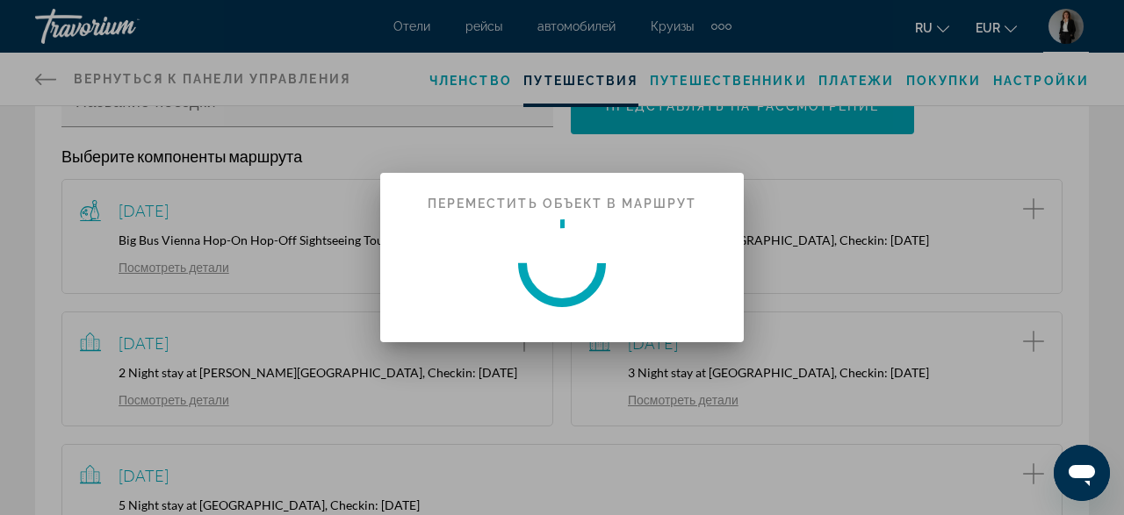
scroll to position [0, 0]
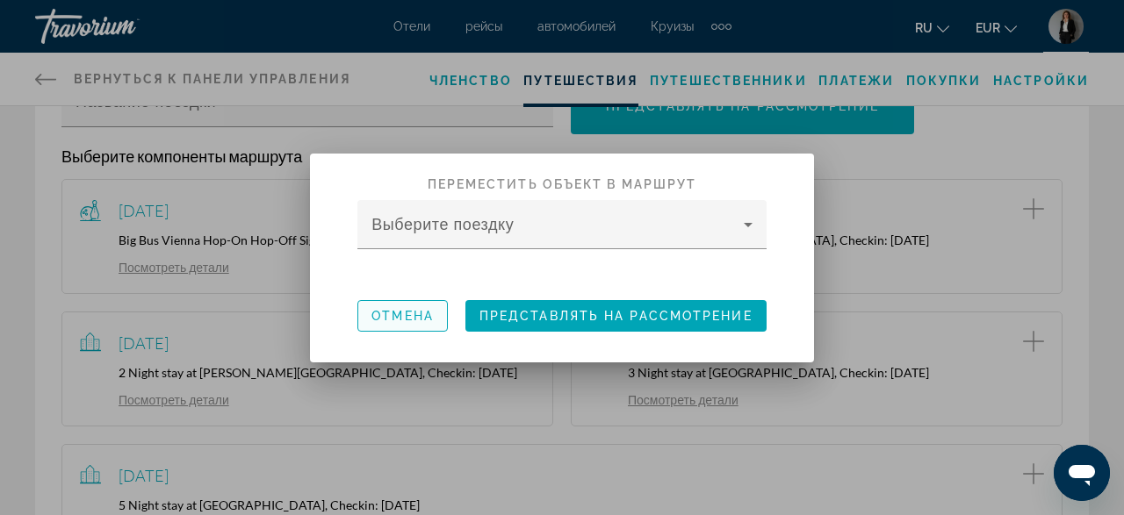
click at [400, 311] on span "Отмена" at bounding box center [402, 316] width 62 height 14
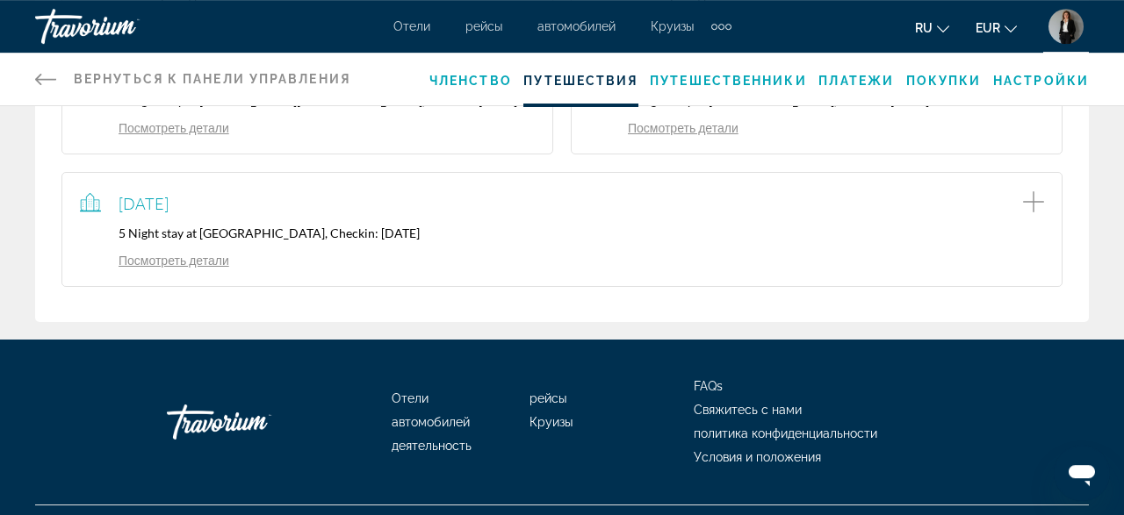
scroll to position [548, 0]
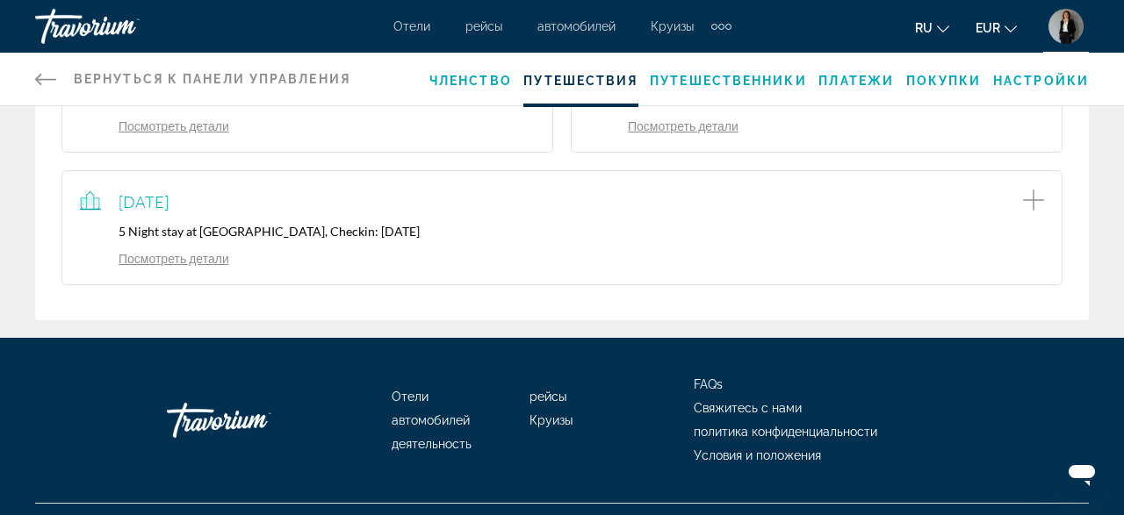
click at [162, 266] on link "Посмотреть детали" at bounding box center [154, 258] width 149 height 15
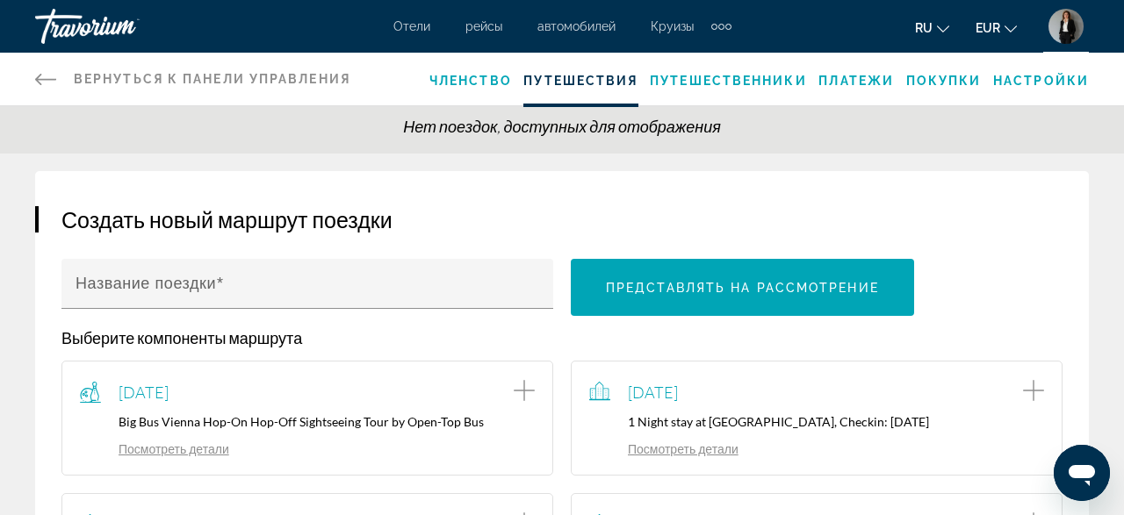
scroll to position [274, 0]
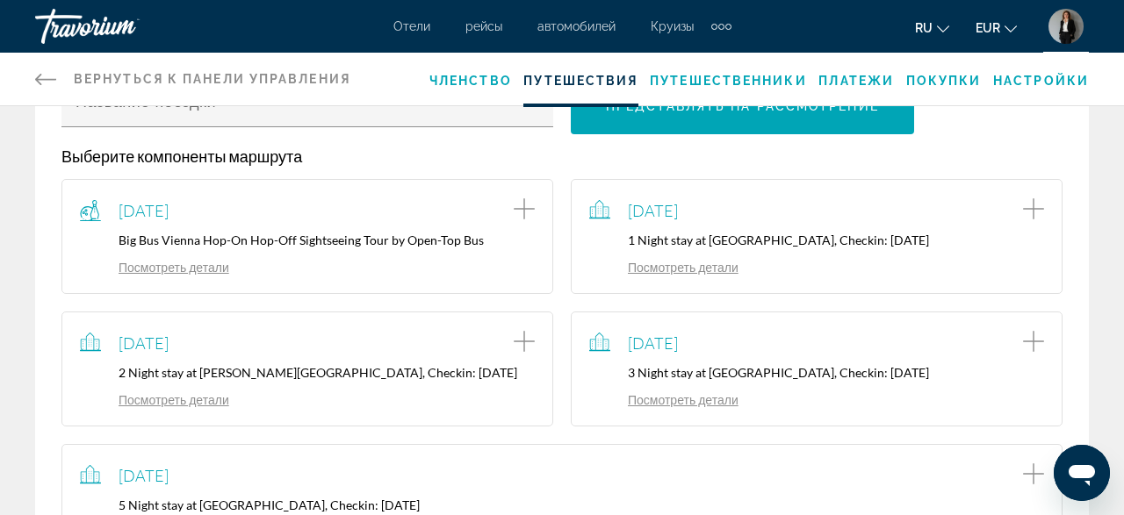
click at [689, 238] on p "1 Night stay at Villa Hammerschmiede Hotel & Restaurant, Checkin: 2025-01-31" at bounding box center [816, 240] width 455 height 15
click at [652, 275] on link "Посмотреть детали" at bounding box center [663, 267] width 149 height 15
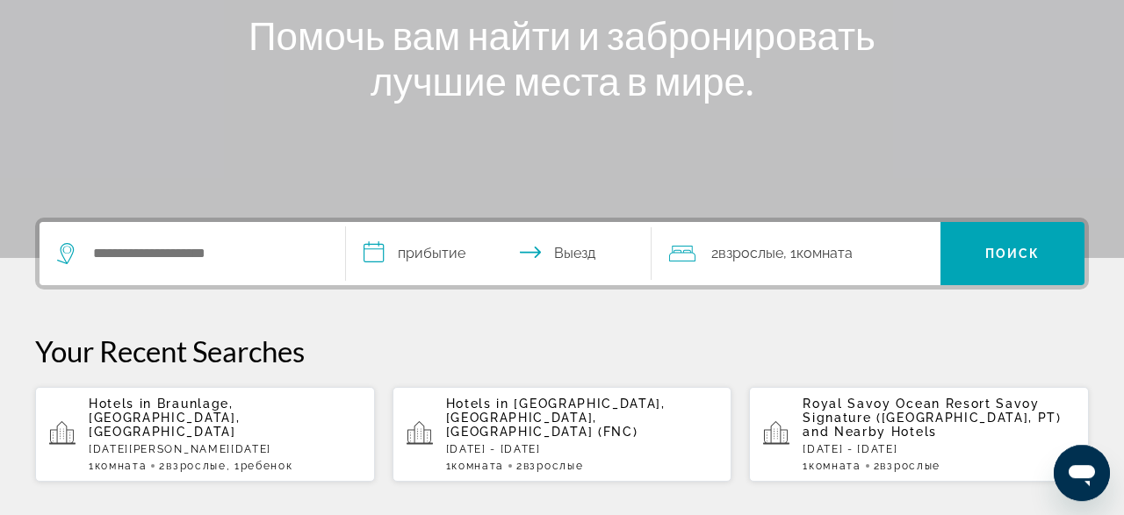
scroll to position [274, 0]
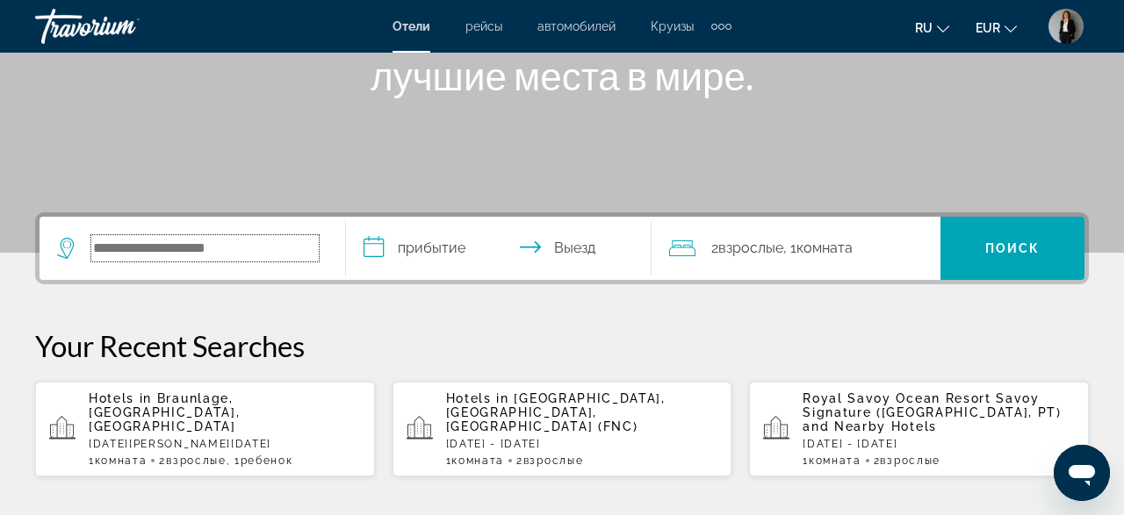
click at [241, 247] on input "Search widget" at bounding box center [204, 248] width 227 height 26
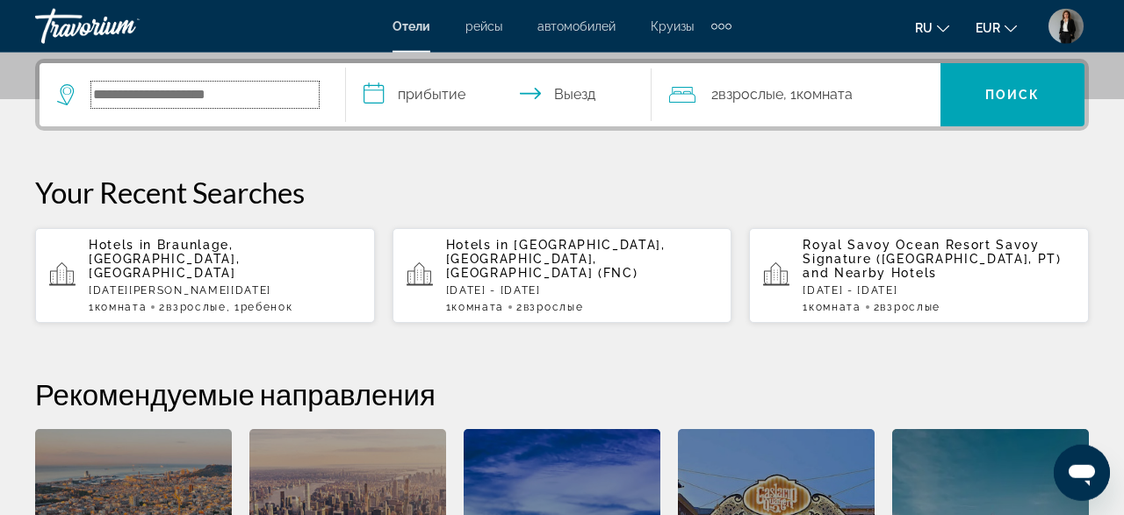
scroll to position [428, 0]
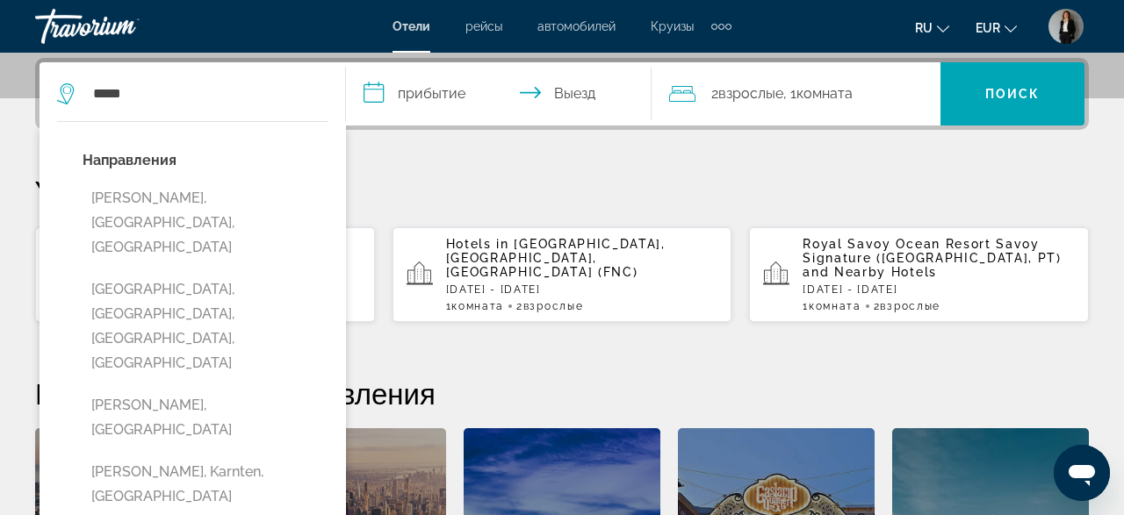
type input "**********"
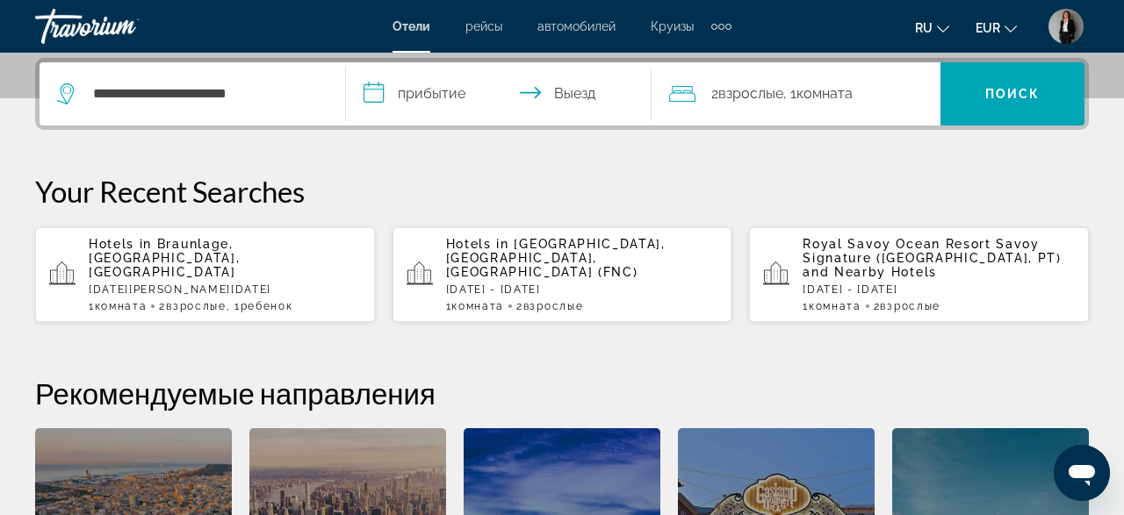
click at [419, 78] on input "**********" at bounding box center [502, 96] width 313 height 68
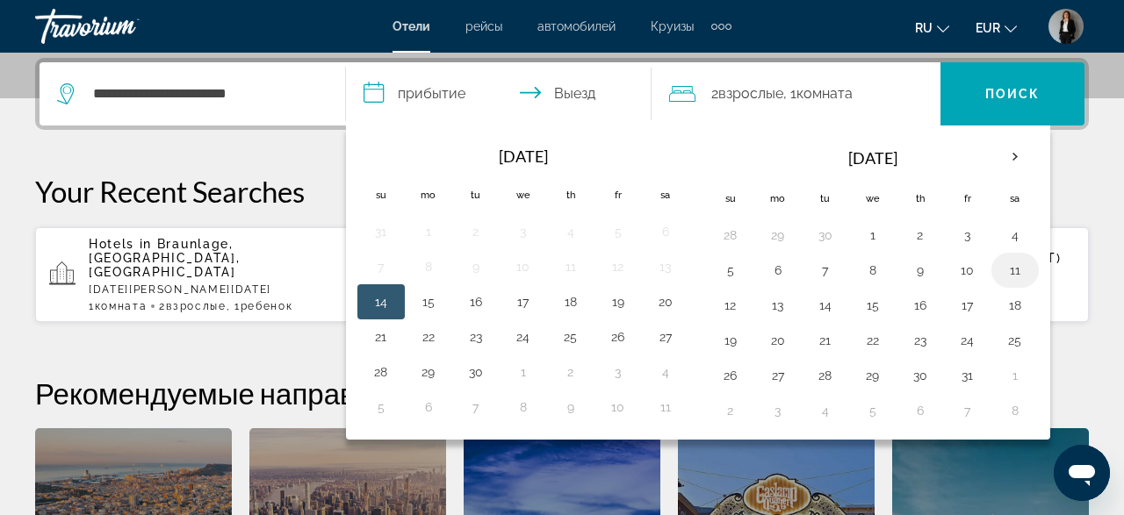
click at [1001, 263] on button "11" at bounding box center [1015, 270] width 28 height 25
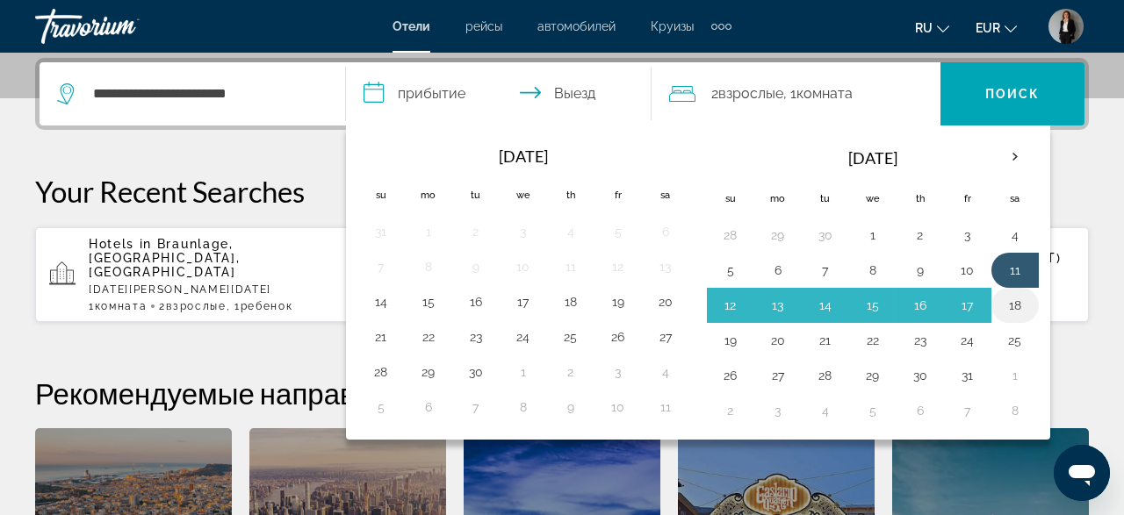
click at [1001, 313] on button "18" at bounding box center [1015, 305] width 28 height 25
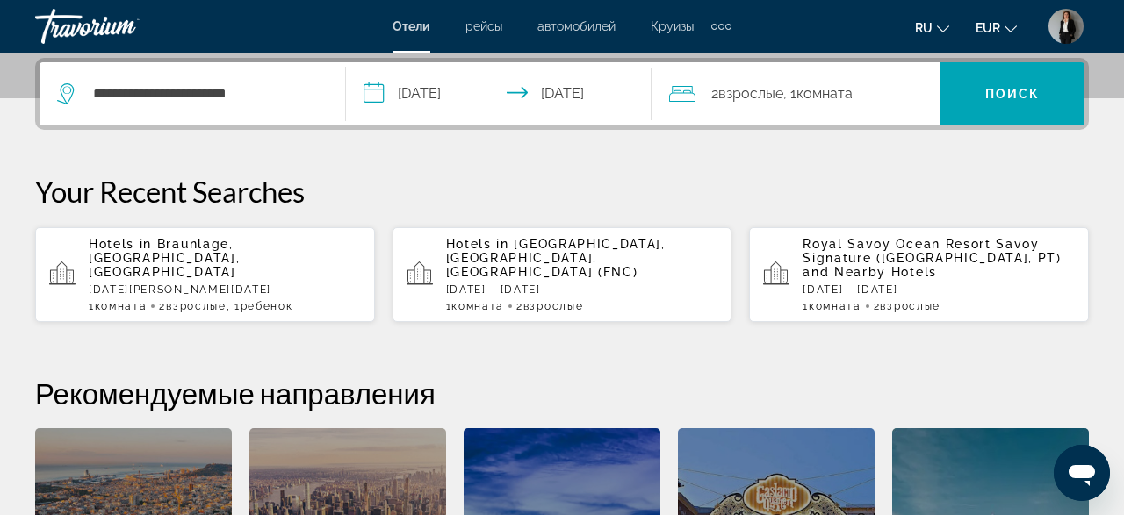
type input "**********"
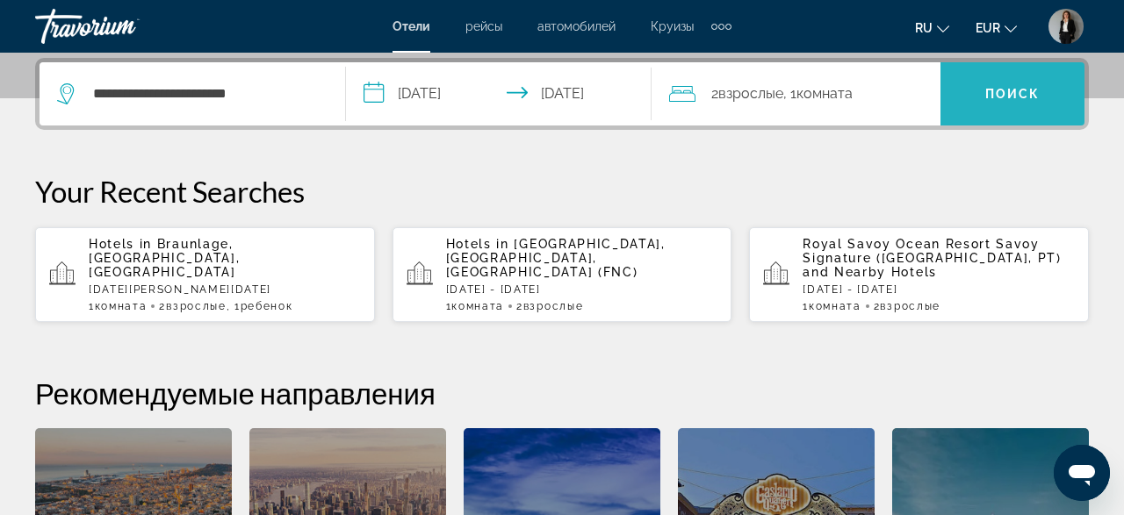
click at [1011, 112] on span "Search widget" at bounding box center [1012, 94] width 144 height 42
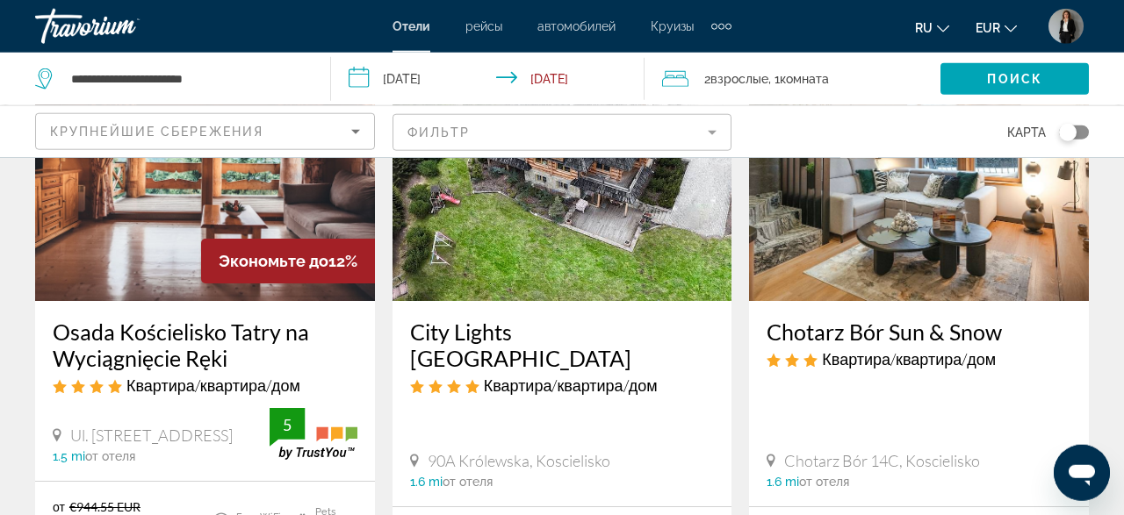
scroll to position [1552, 0]
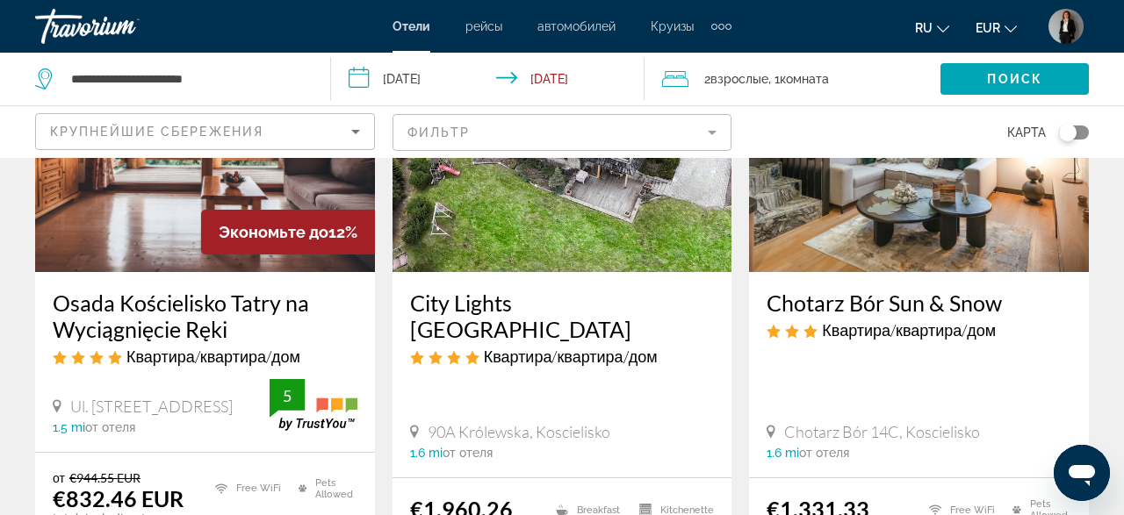
click at [328, 133] on div "Крупнейшие сбережения" at bounding box center [200, 131] width 301 height 21
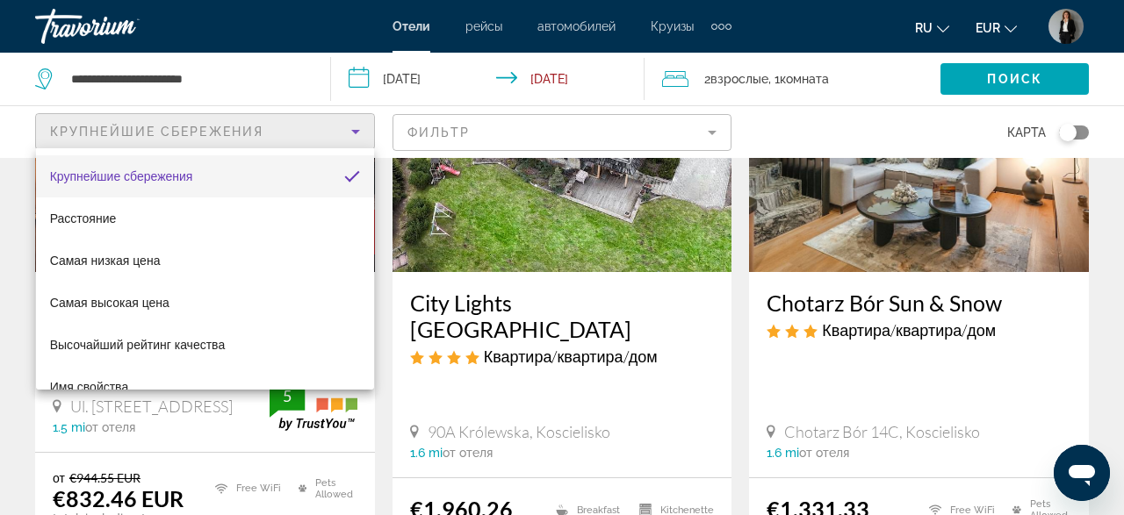
click at [327, 133] on div at bounding box center [562, 257] width 1124 height 515
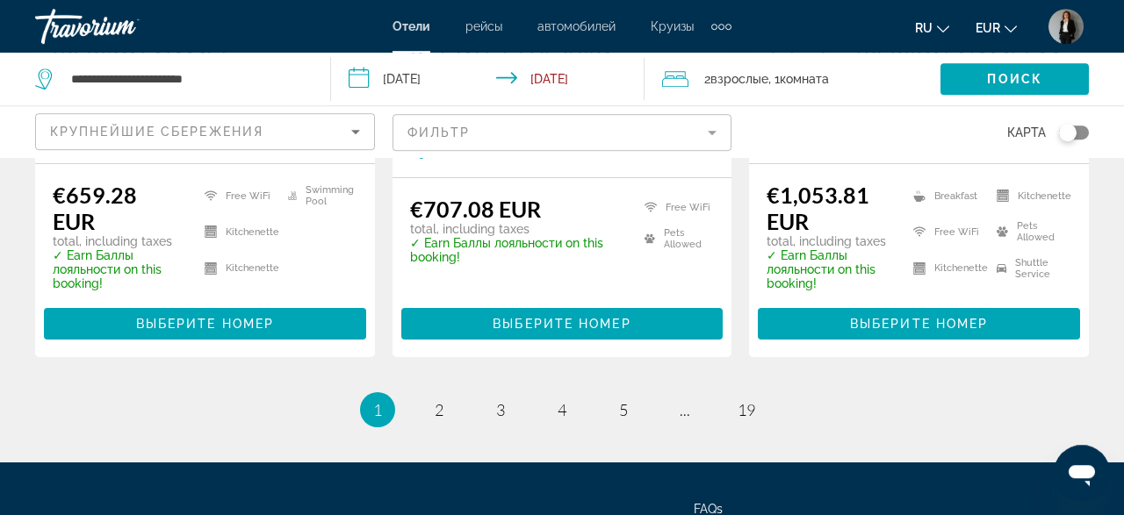
scroll to position [2557, 0]
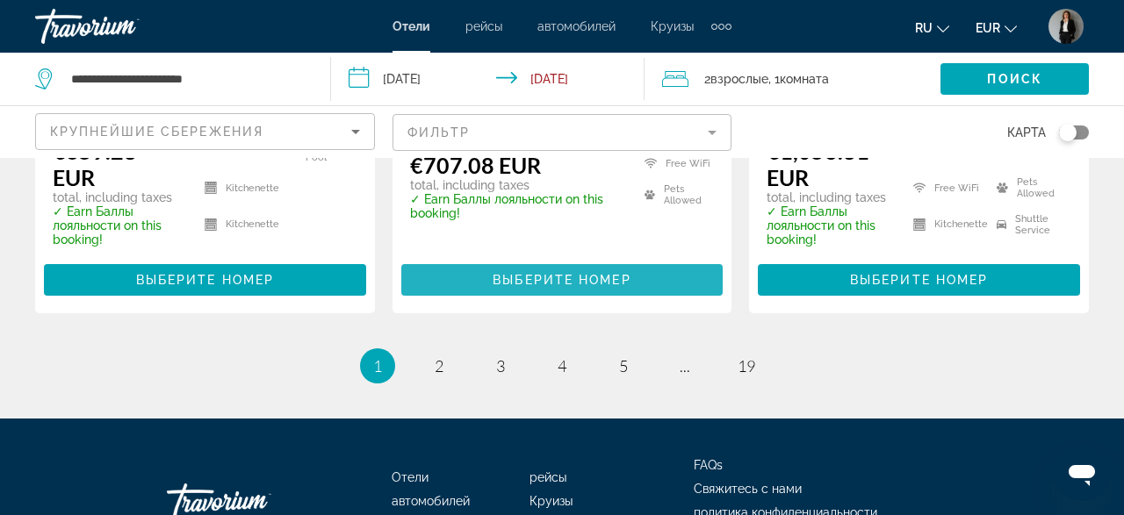
click at [580, 296] on span "Main content" at bounding box center [562, 280] width 322 height 42
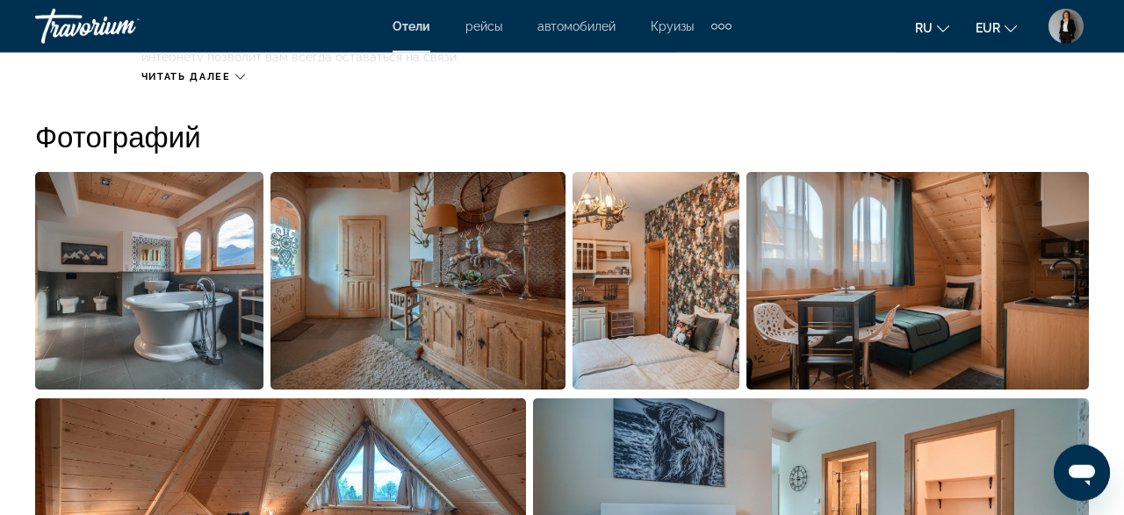
scroll to position [1004, 0]
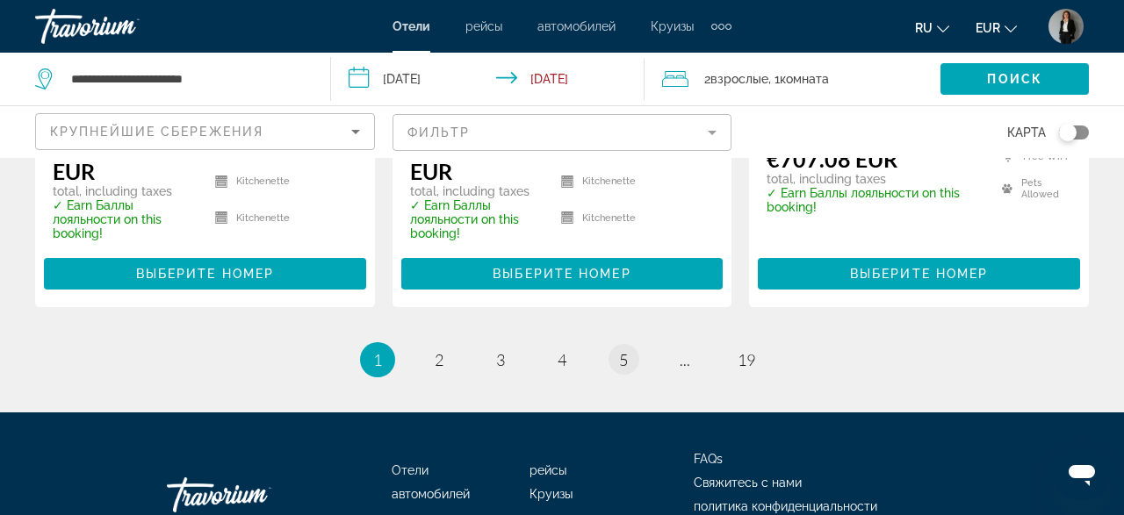
scroll to position [2670, 0]
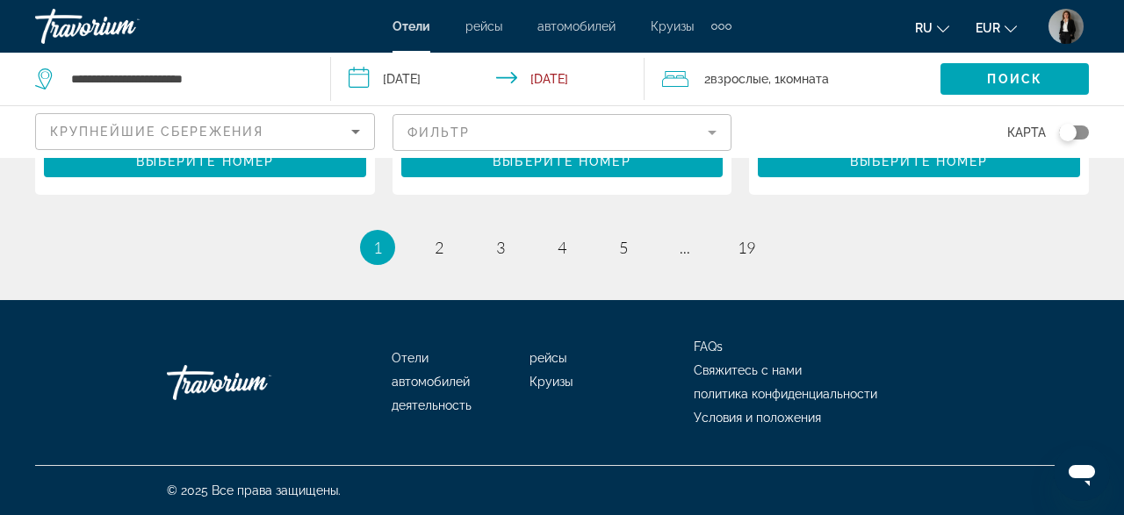
click at [605, 248] on ul "1 / 19 You're on page 1 page 2 page 3 page 4 page 5 page ... page 19" at bounding box center [562, 247] width 1054 height 35
click at [626, 254] on span "5" at bounding box center [623, 247] width 9 height 19
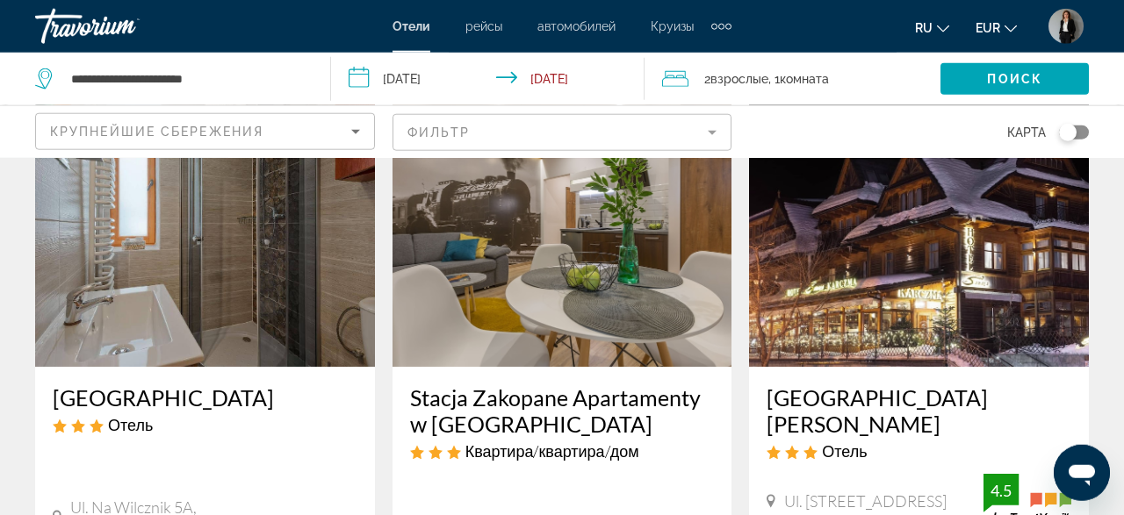
scroll to position [365, 0]
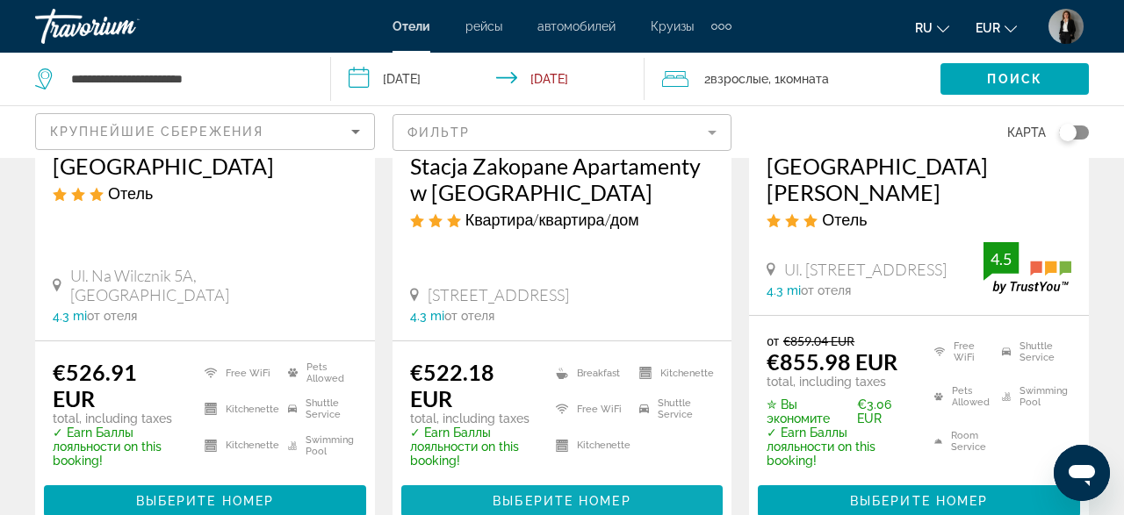
click at [576, 480] on span "Main content" at bounding box center [562, 501] width 322 height 42
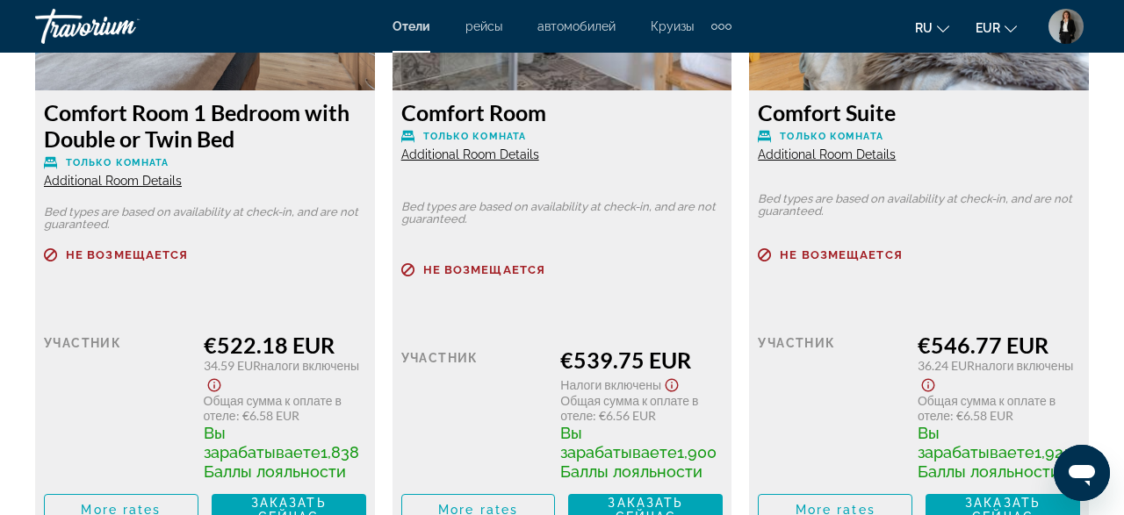
scroll to position [2283, 0]
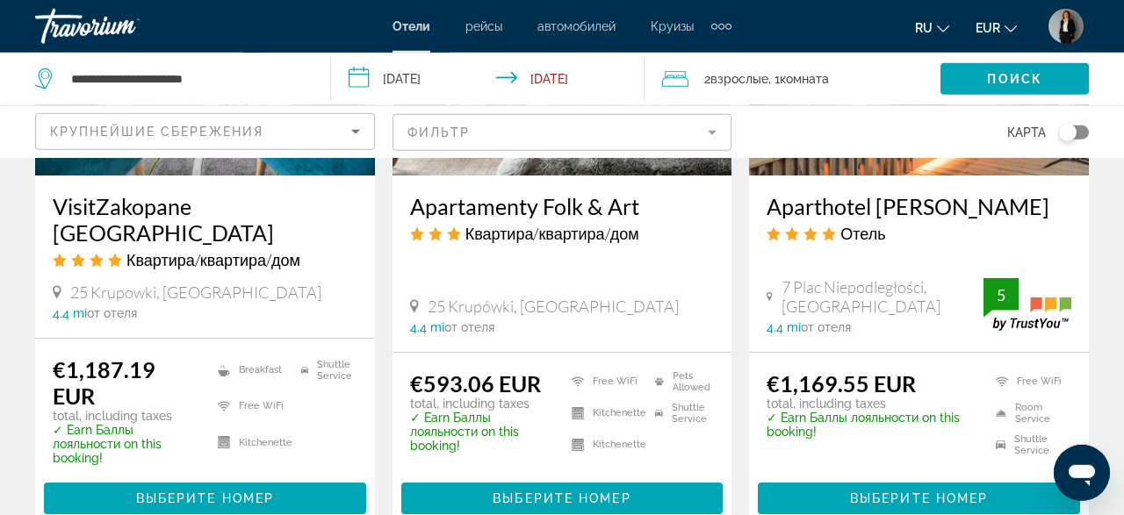
scroll to position [2557, 0]
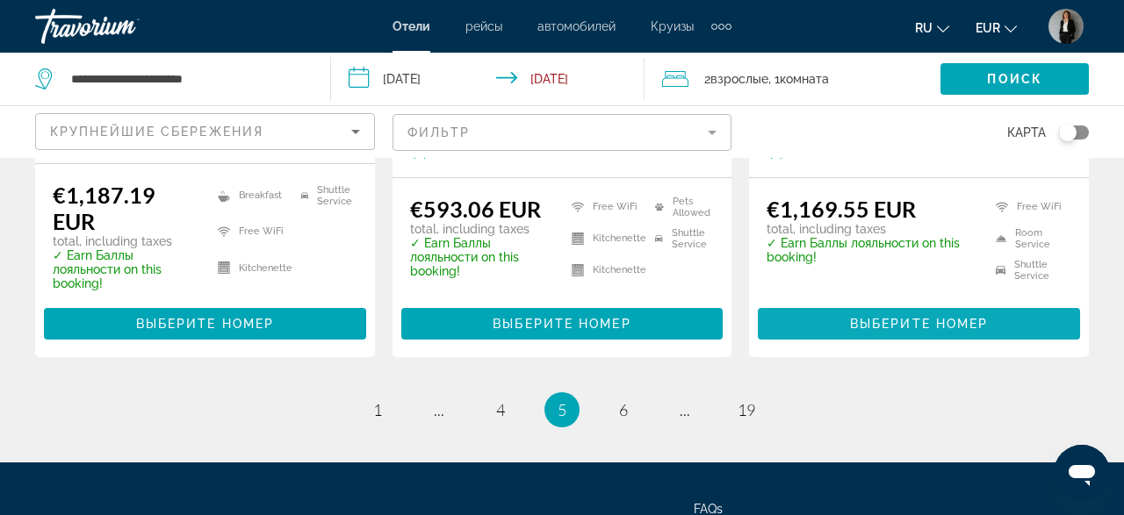
click at [888, 303] on span "Main content" at bounding box center [919, 324] width 322 height 42
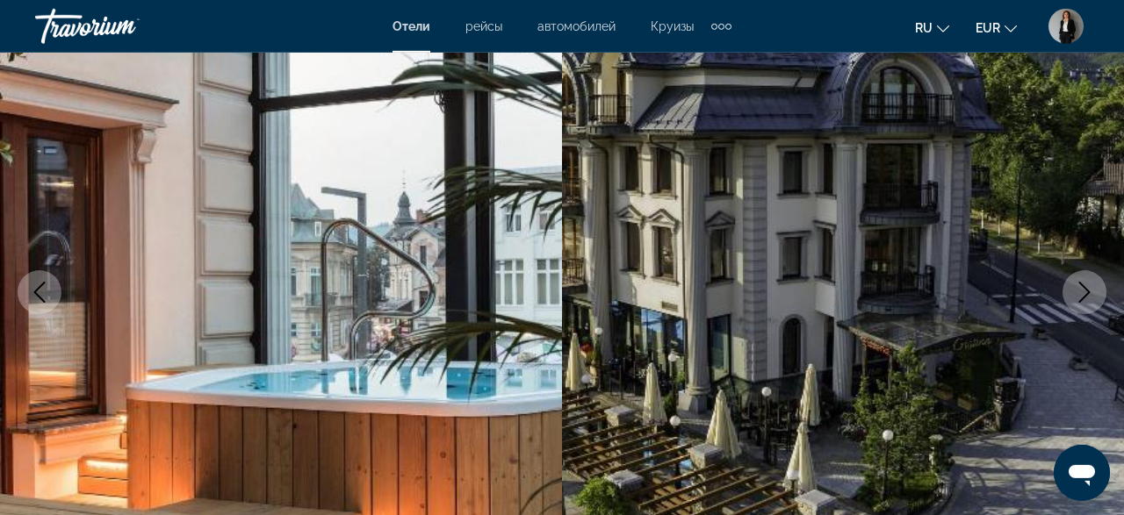
scroll to position [183, 0]
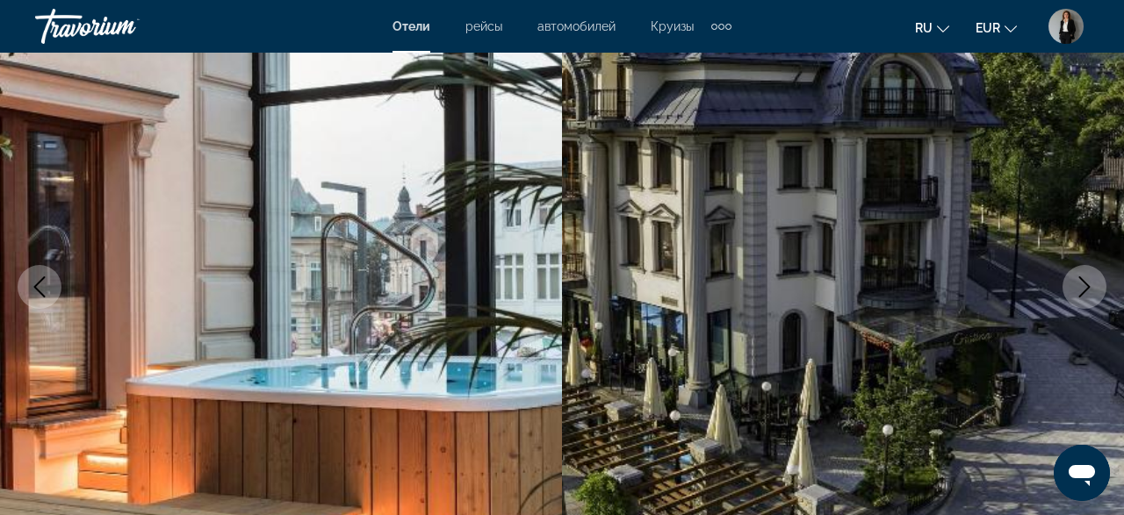
click at [1069, 290] on button "Next image" at bounding box center [1084, 287] width 44 height 44
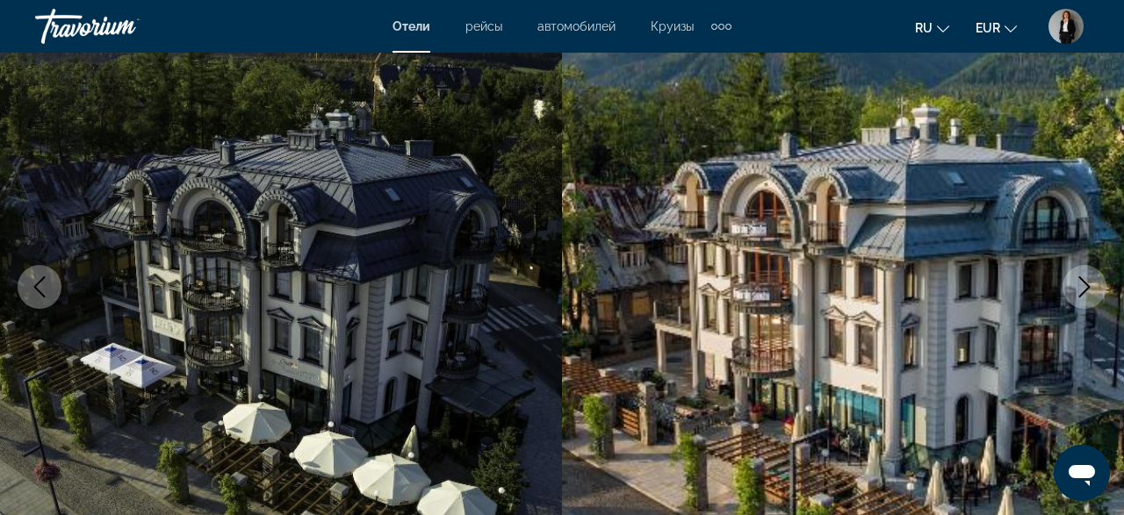
scroll to position [274, 0]
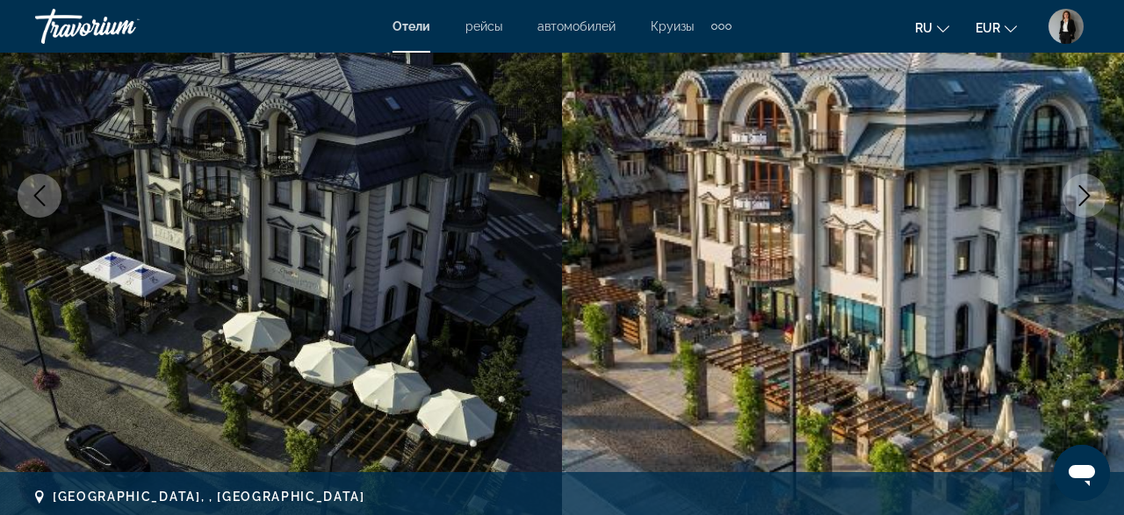
click at [1086, 178] on button "Next image" at bounding box center [1084, 196] width 44 height 44
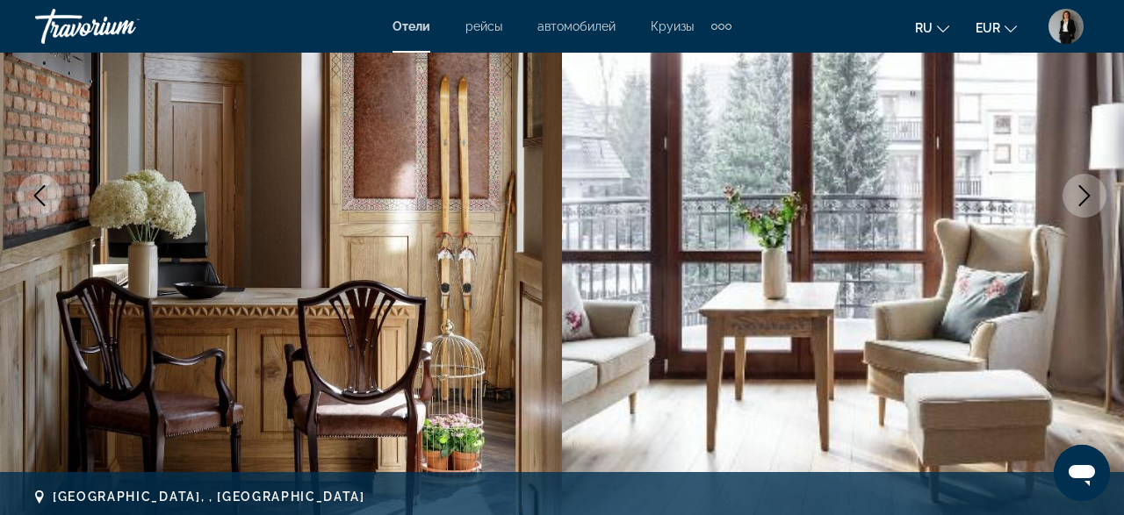
click at [1086, 180] on button "Next image" at bounding box center [1084, 196] width 44 height 44
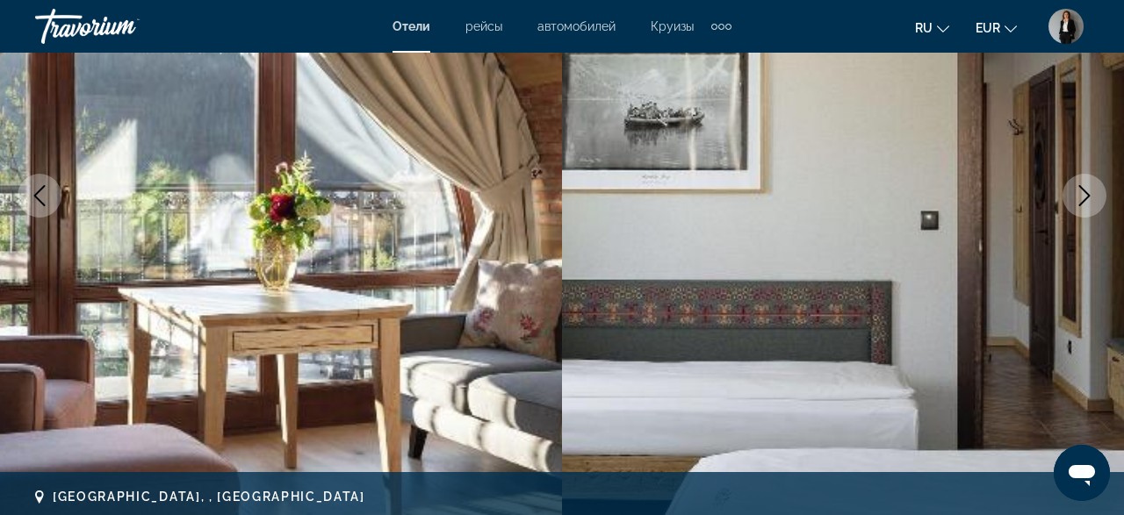
click at [1086, 181] on button "Next image" at bounding box center [1084, 196] width 44 height 44
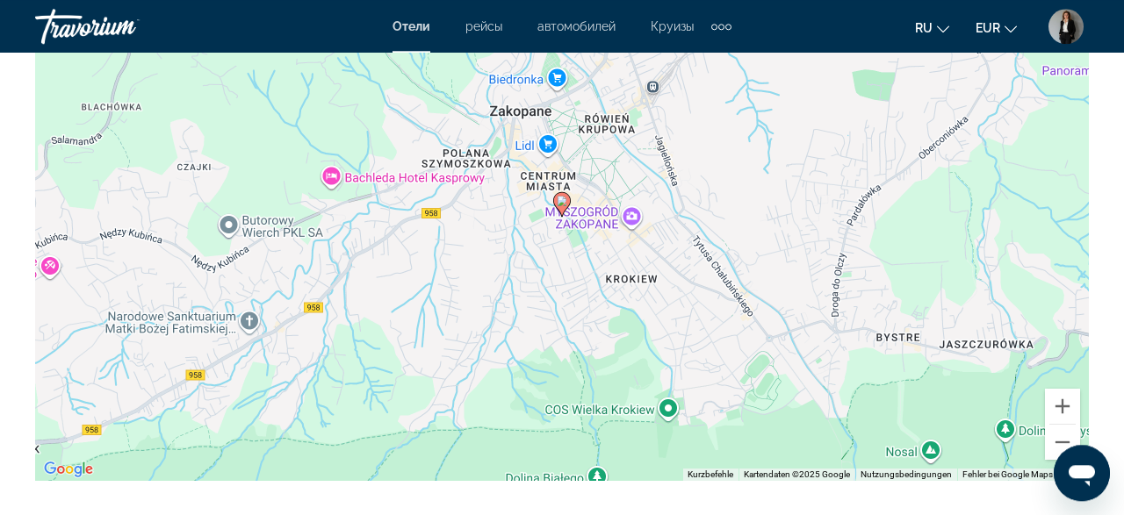
scroll to position [2192, 0]
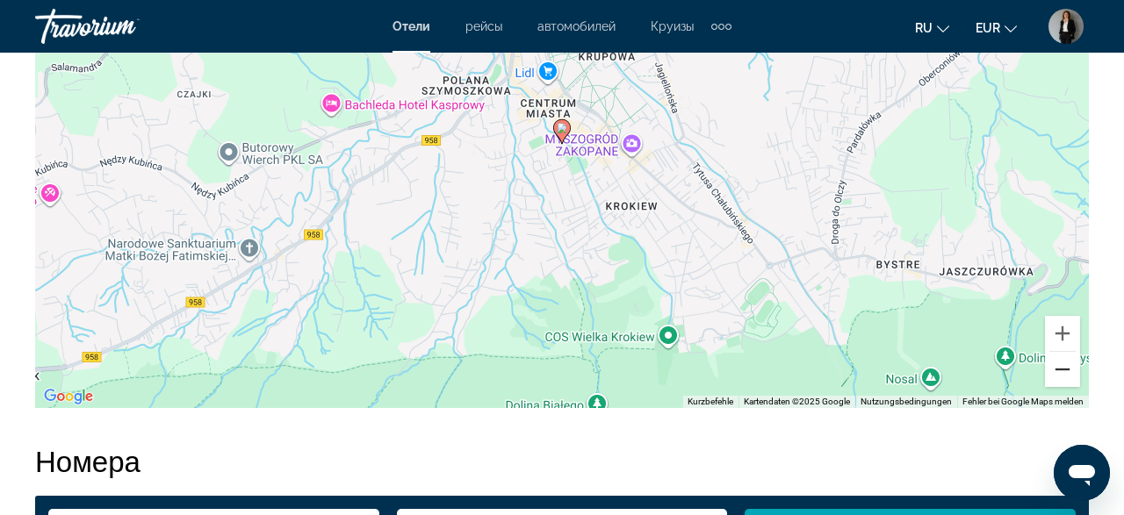
click at [1062, 376] on button "Verkleinern" at bounding box center [1062, 369] width 35 height 35
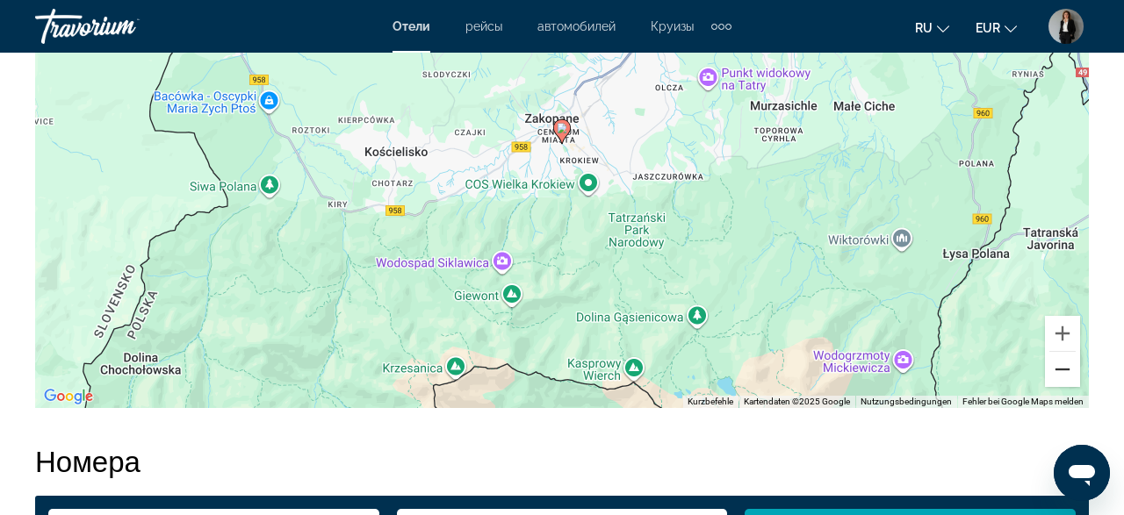
click at [1061, 376] on button "Verkleinern" at bounding box center [1062, 369] width 35 height 35
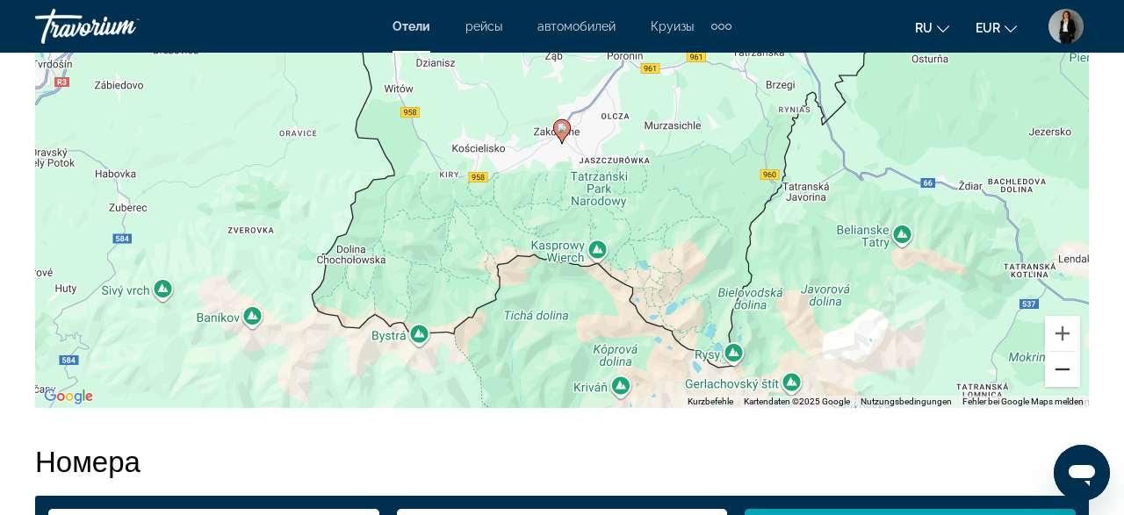
click at [1060, 375] on button "Verkleinern" at bounding box center [1062, 369] width 35 height 35
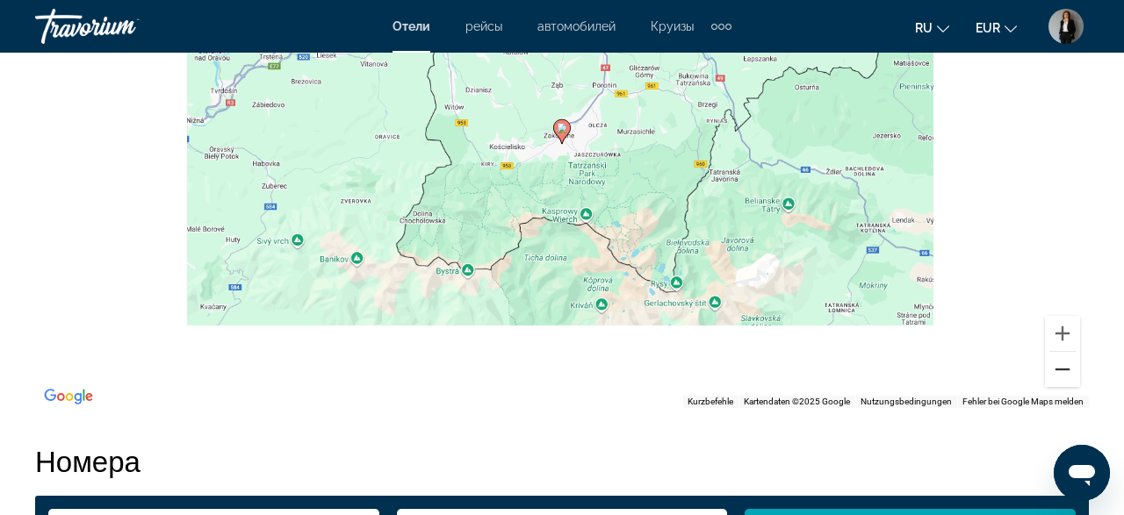
click at [1060, 375] on button "Verkleinern" at bounding box center [1062, 369] width 35 height 35
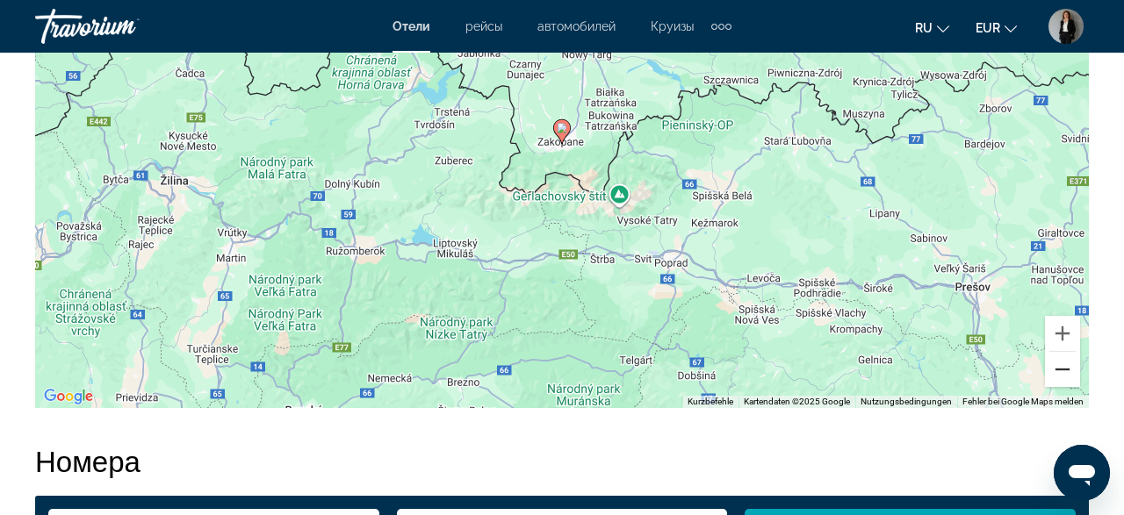
click at [1061, 378] on button "Verkleinern" at bounding box center [1062, 369] width 35 height 35
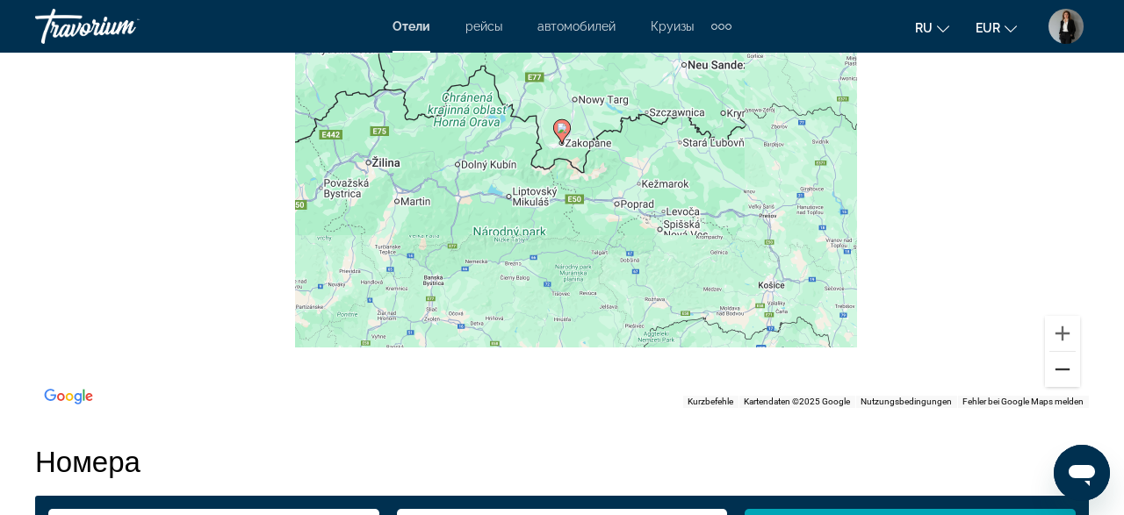
click at [1061, 377] on button "Verkleinern" at bounding box center [1062, 369] width 35 height 35
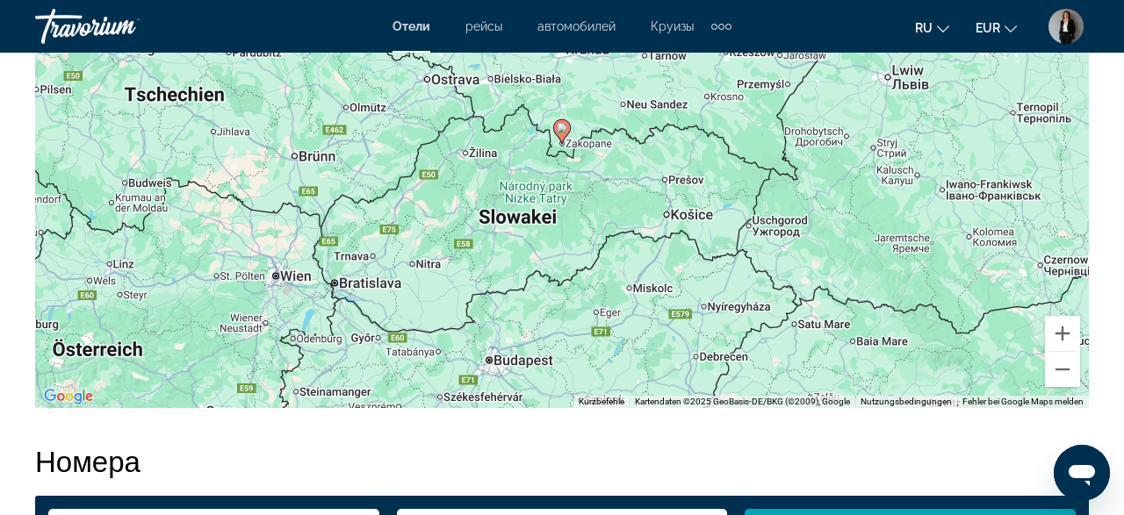
click at [1044, 375] on div "Um den Modus zum Ziehen mit der Tastatur zu aktivieren, drückst du Alt + Eingab…" at bounding box center [562, 144] width 1054 height 527
click at [1057, 373] on button "Verkleinern" at bounding box center [1062, 369] width 35 height 35
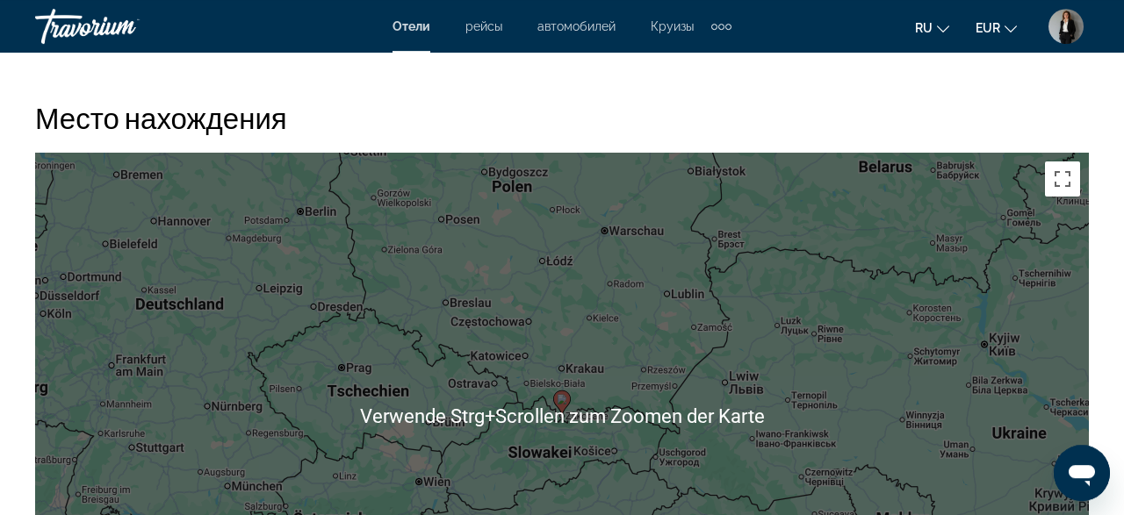
scroll to position [1918, 0]
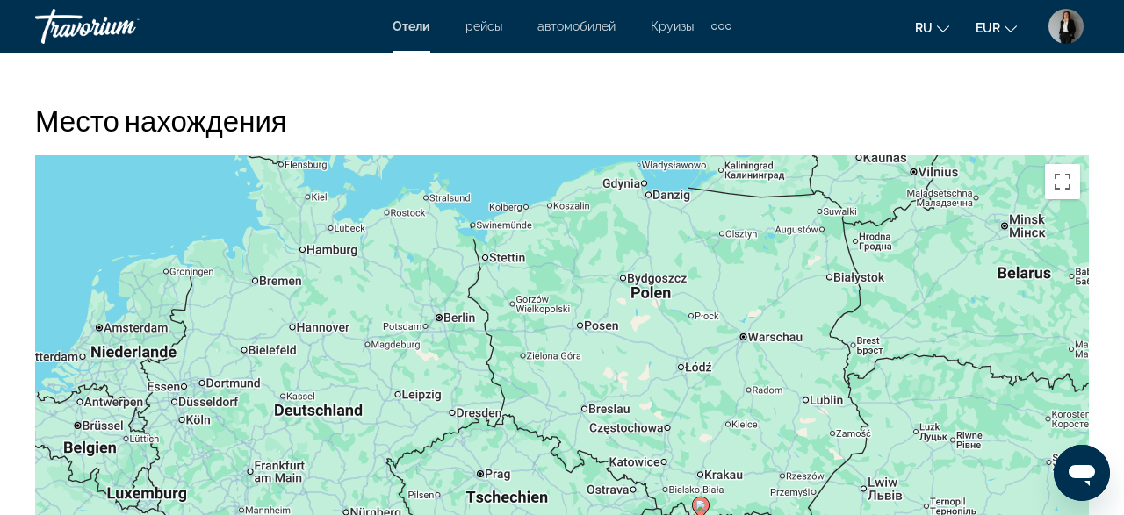
drag, startPoint x: 415, startPoint y: 212, endPoint x: 548, endPoint y: 282, distance: 149.6
click at [548, 282] on div "Um den Modus zum Ziehen mit der Tastatur zu aktivieren, drückst du Alt + Eingab…" at bounding box center [562, 418] width 1054 height 527
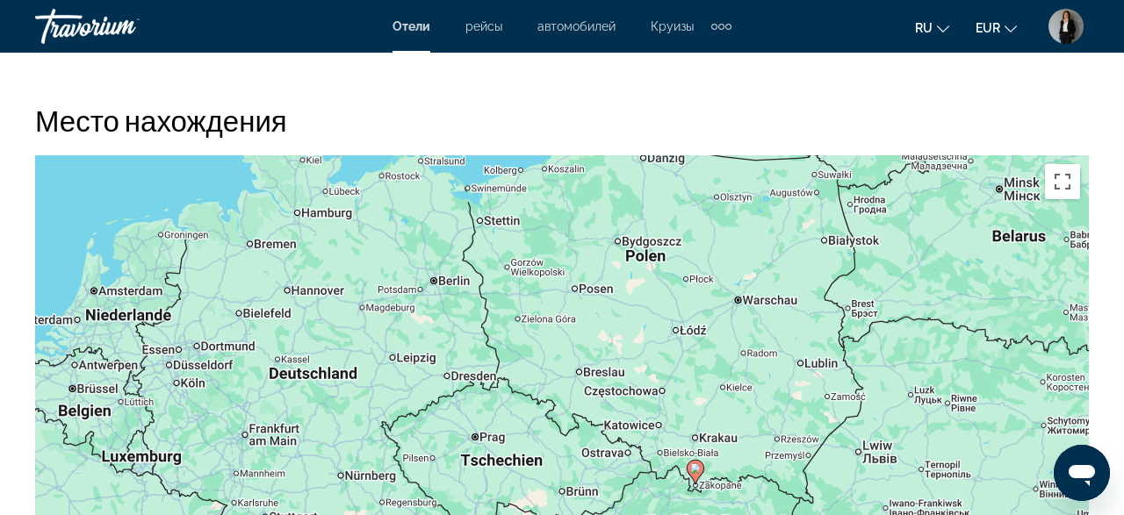
drag, startPoint x: 518, startPoint y: 231, endPoint x: 526, endPoint y: 252, distance: 22.5
click at [526, 252] on div "Um den Modus zum Ziehen mit der Tastatur zu aktivieren, drückst du Alt + Eingab…" at bounding box center [562, 418] width 1054 height 527
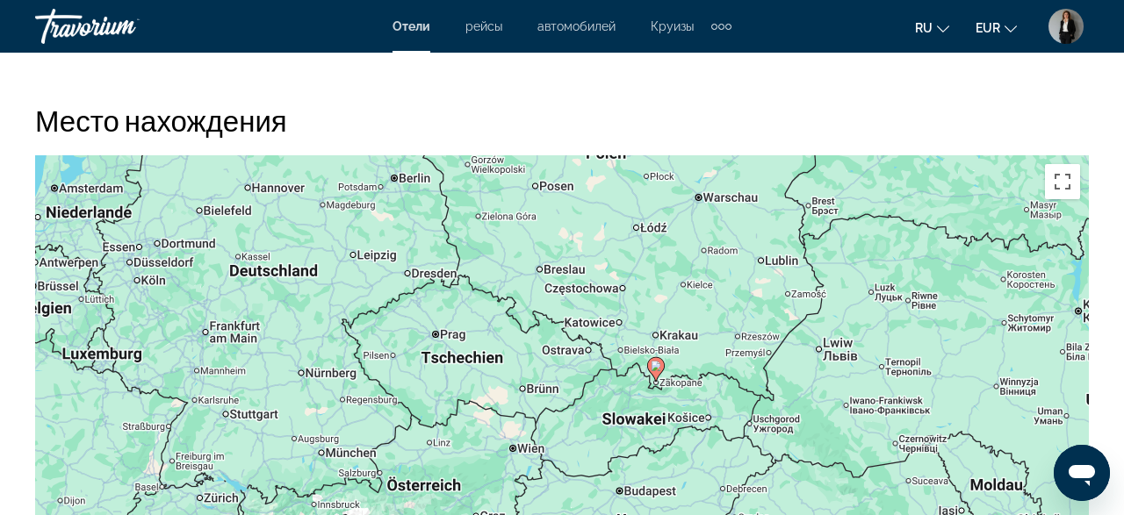
click at [555, 263] on div "Um den Modus zum Ziehen mit der Tastatur zu aktivieren, drückst du Alt + Eingab…" at bounding box center [562, 418] width 1054 height 527
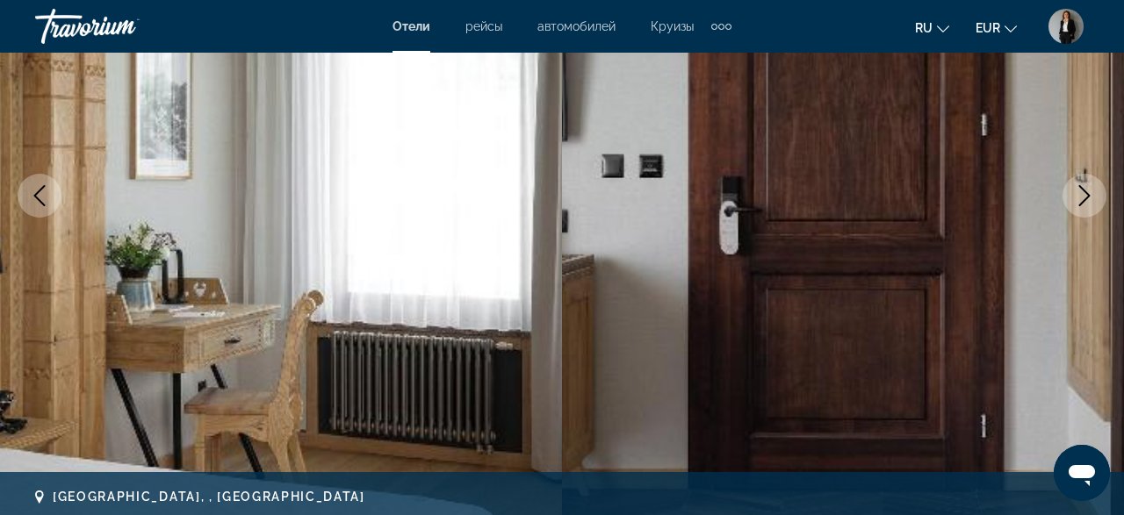
scroll to position [0, 0]
